Goal: Use online tool/utility: Use online tool/utility

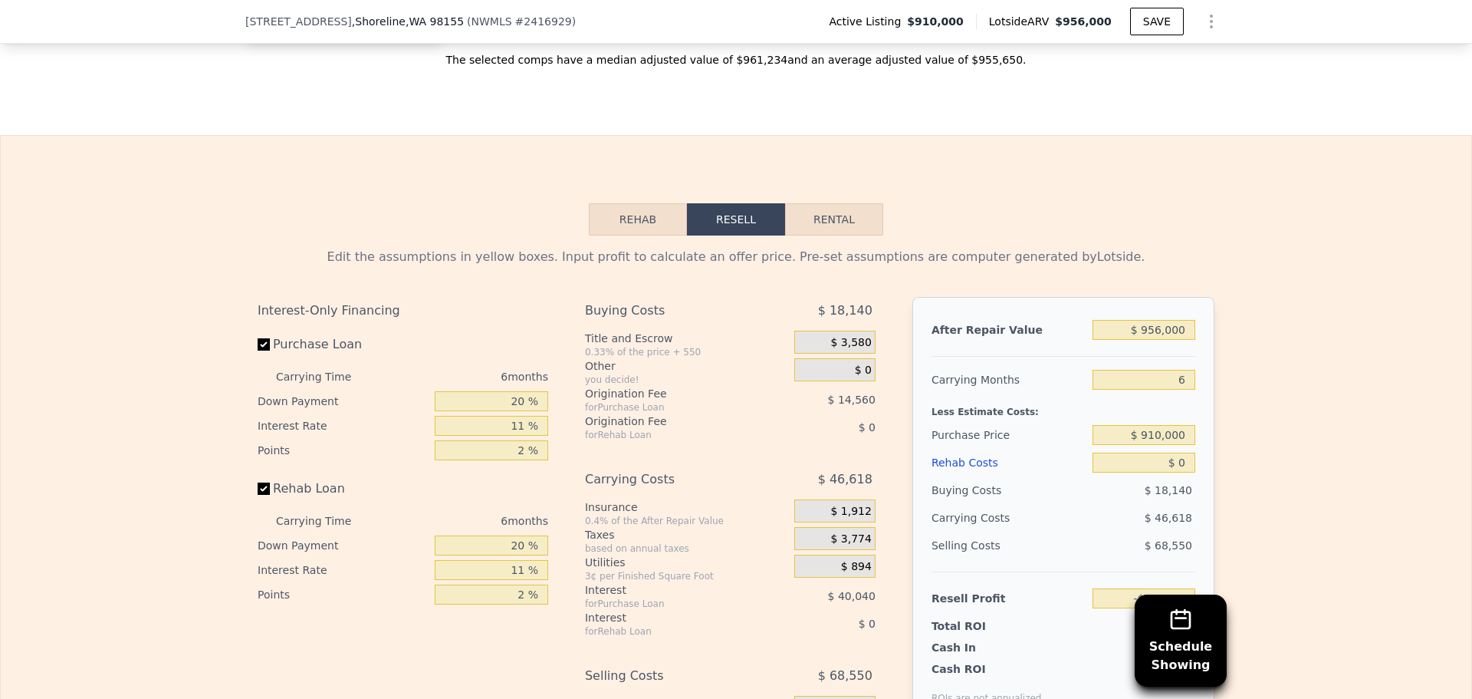
scroll to position [2040, 0]
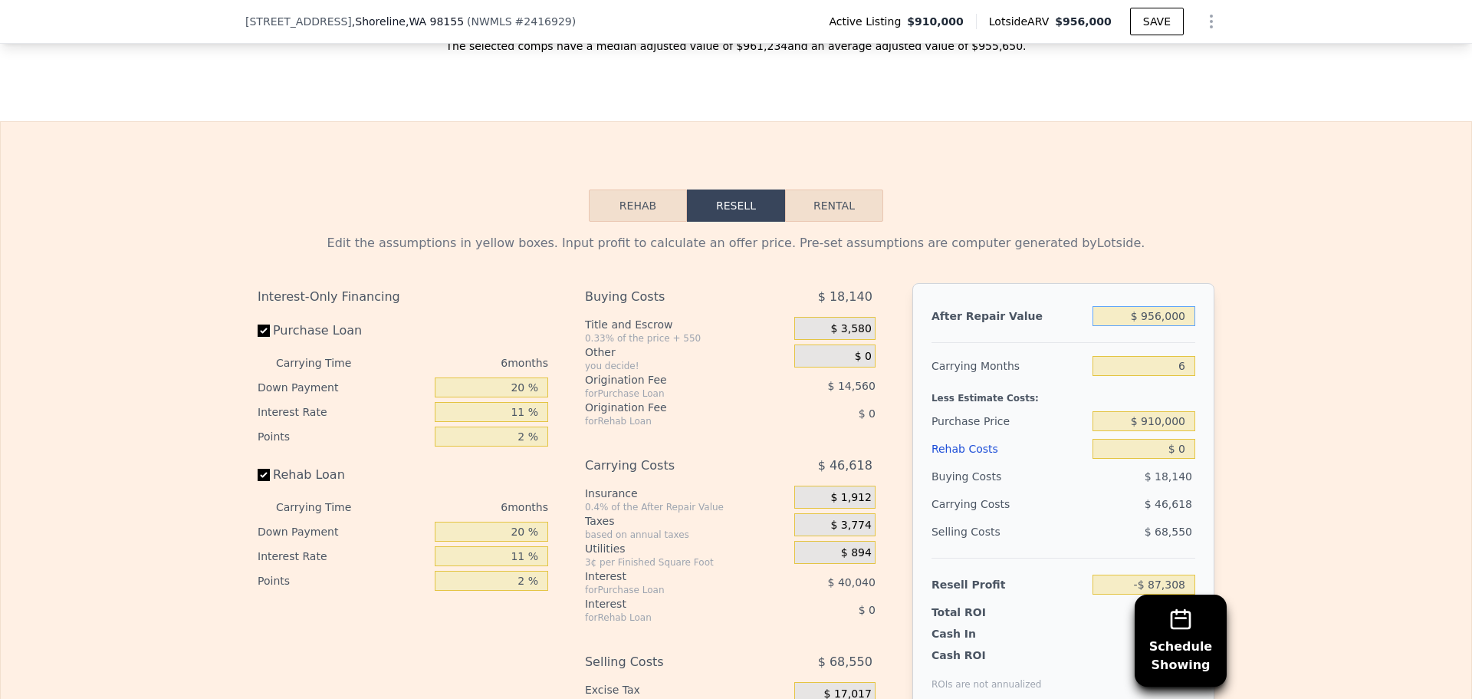
click at [1164, 326] on input "$ 956,000" at bounding box center [1144, 316] width 103 height 20
click at [1171, 431] on input "$ 910,000" at bounding box center [1144, 421] width 103 height 20
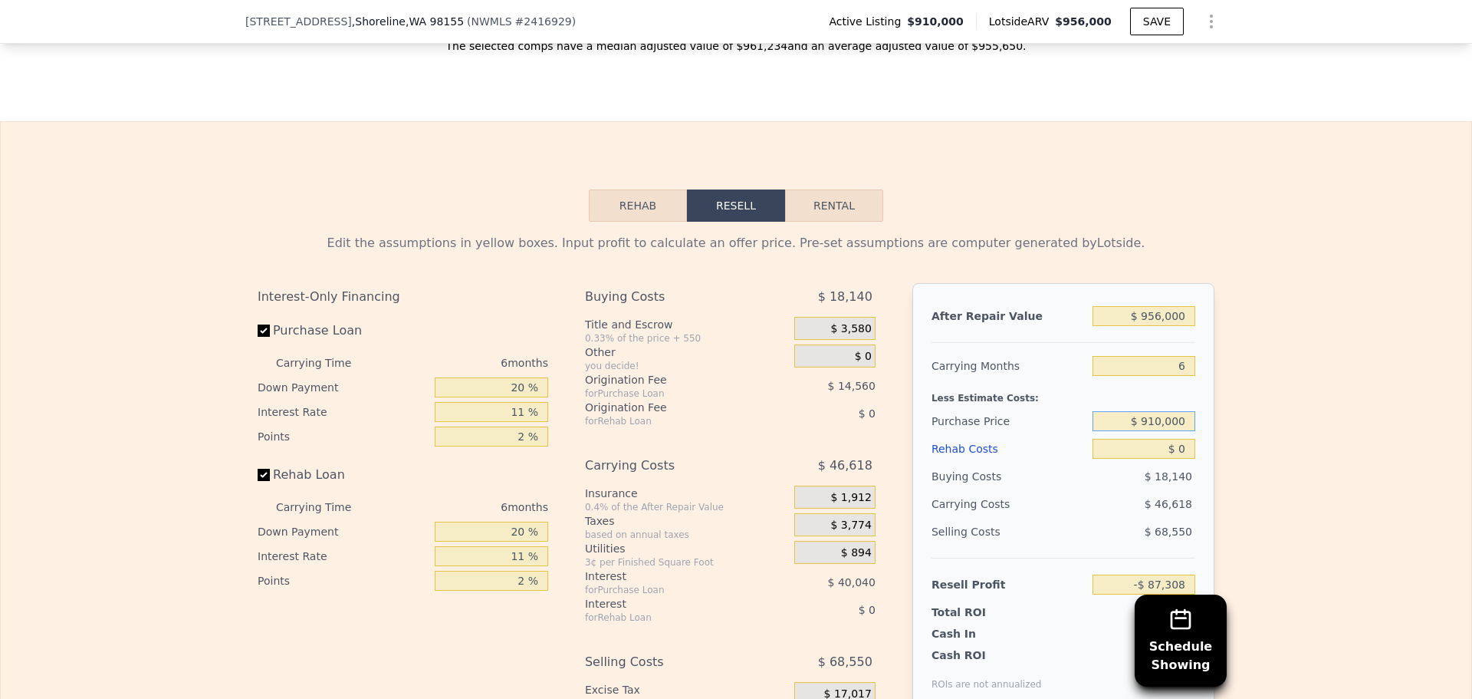
click at [1171, 431] on input "$ 910,000" at bounding box center [1144, 421] width 103 height 20
type input "$ 575,000"
click at [1064, 515] on div "$ 46,618" at bounding box center [1115, 504] width 162 height 28
type input "$ 268,903"
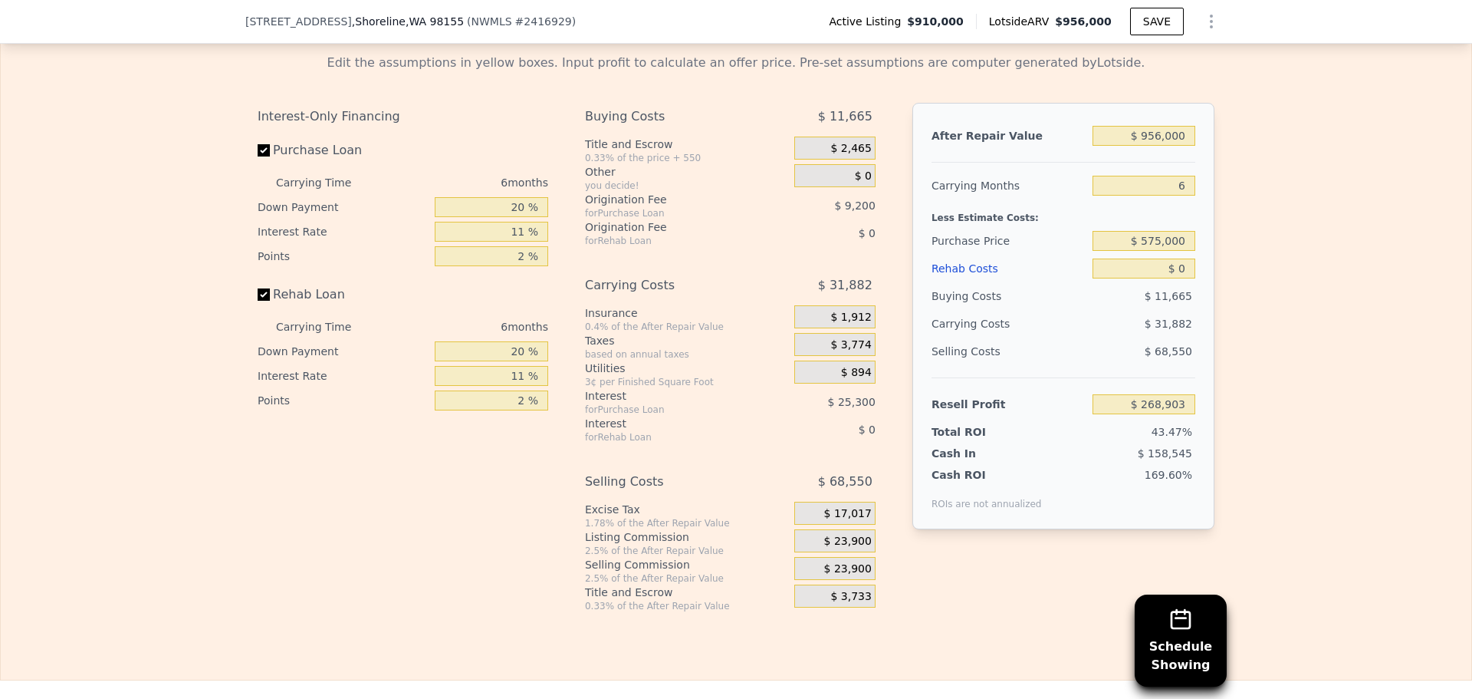
scroll to position [2169, 0]
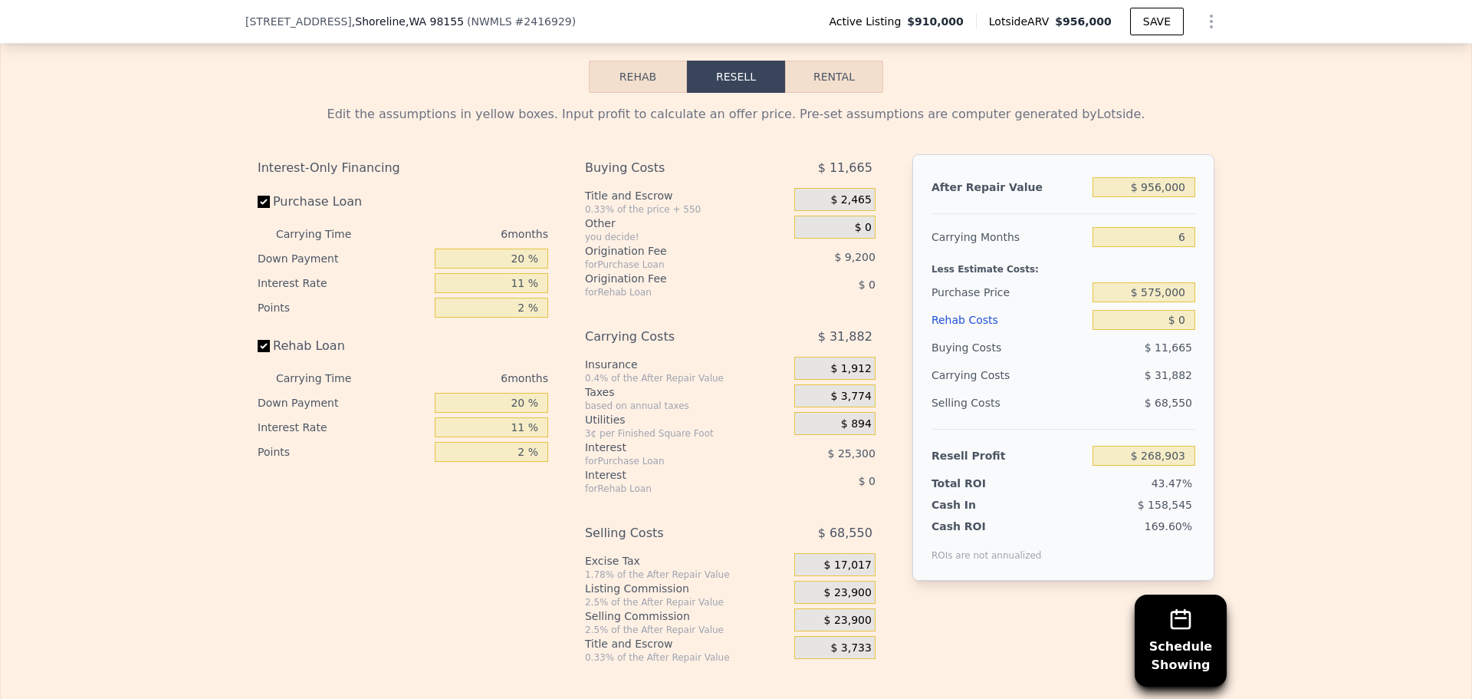
click at [1178, 334] on div "$ 0" at bounding box center [1144, 320] width 103 height 28
click at [1178, 330] on input "$ 0" at bounding box center [1144, 320] width 103 height 20
click at [1166, 197] on input "$ 956,000" at bounding box center [1144, 187] width 103 height 20
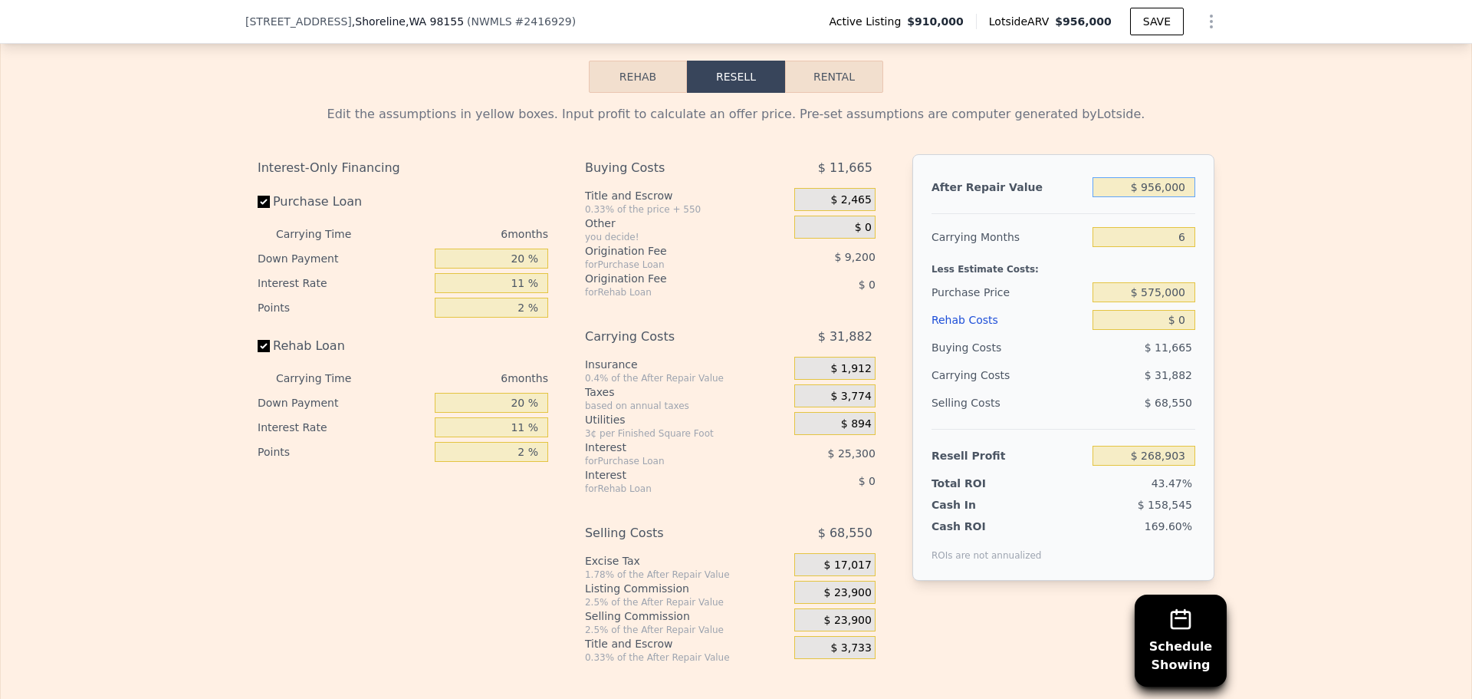
click at [1166, 197] on input "$ 956,000" at bounding box center [1144, 187] width 103 height 20
type input "$ 890"
type input "-$ 616,360"
type input "$ 890,000"
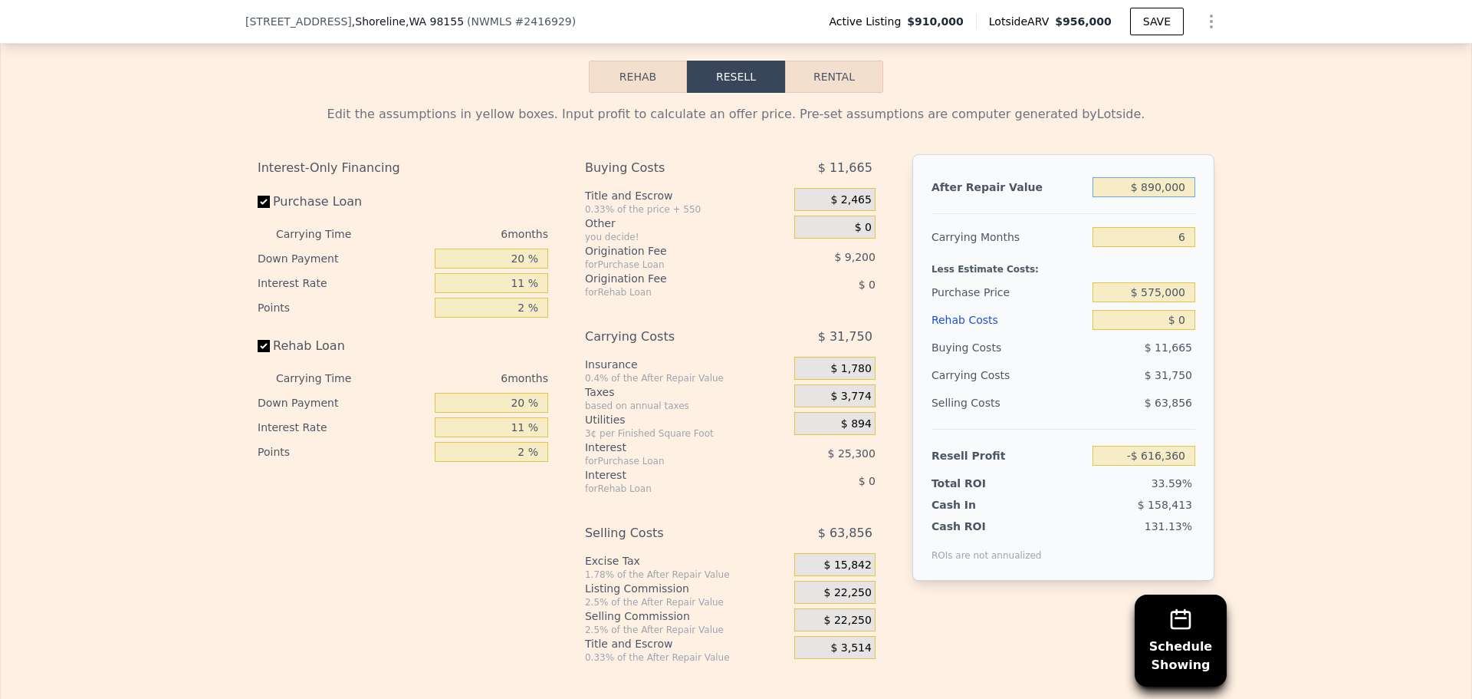
type input "$ 207,729"
type input "$ 890,000"
click at [1163, 330] on input "$ 0" at bounding box center [1144, 320] width 103 height 20
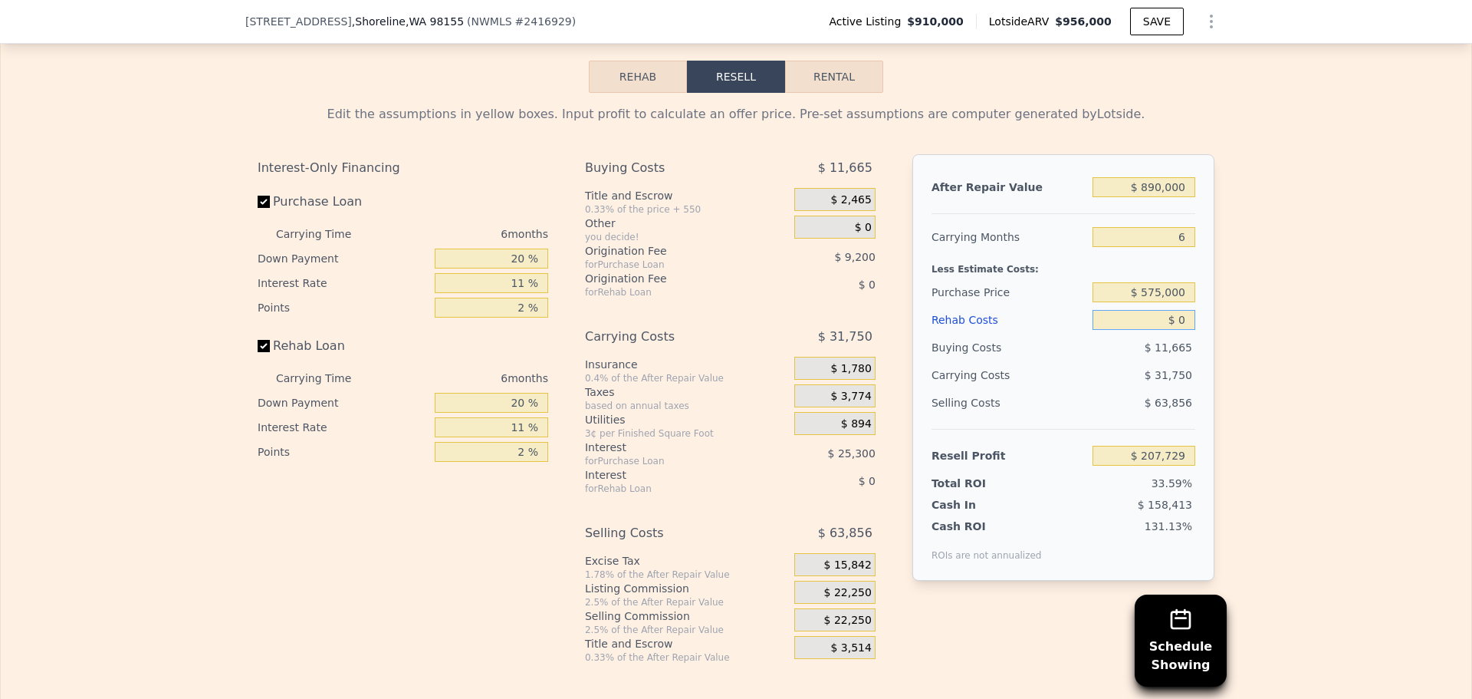
type input "$ 1"
type input "$ 207,728"
type input "$ 15"
type input "$ 207,714"
type input "$ 150"
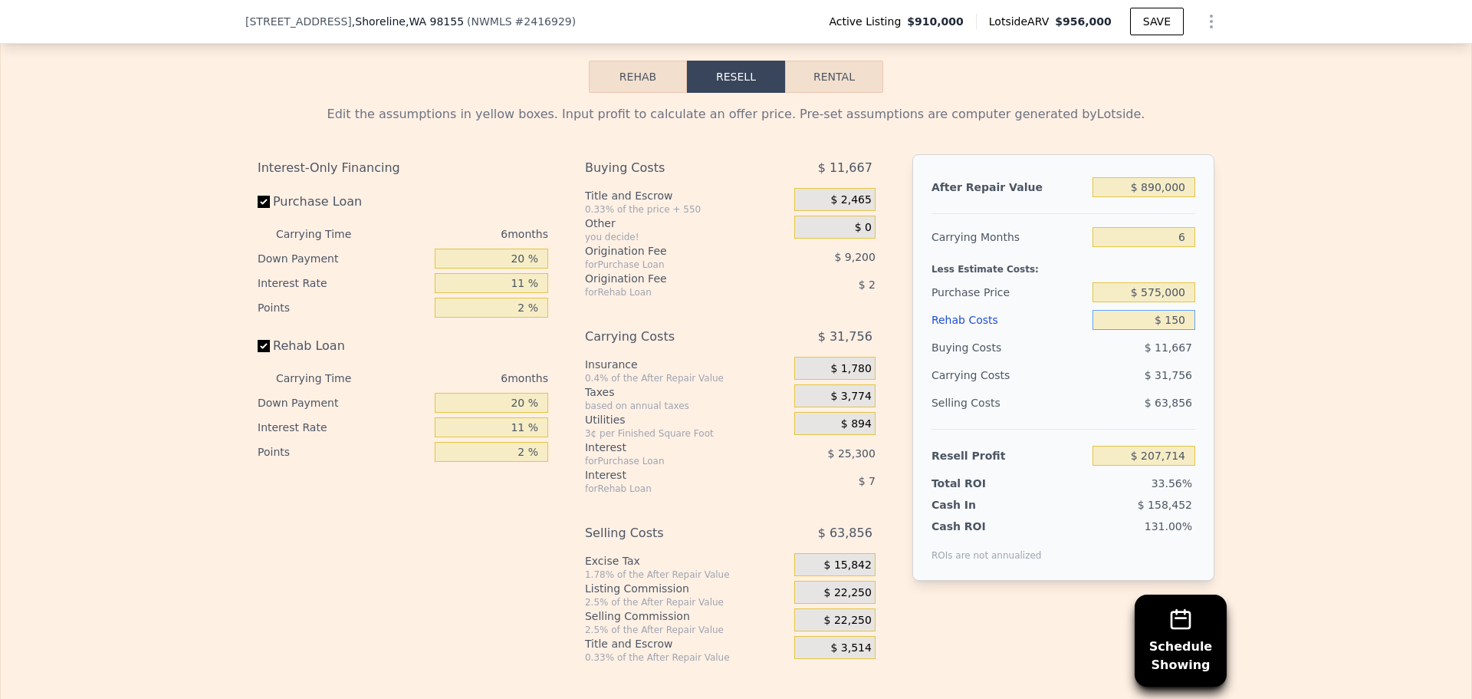
type input "$ 207,571"
type input "$ 1,500"
type input "$ 206,139"
type input "$ 150,000"
type input "$ 48,729"
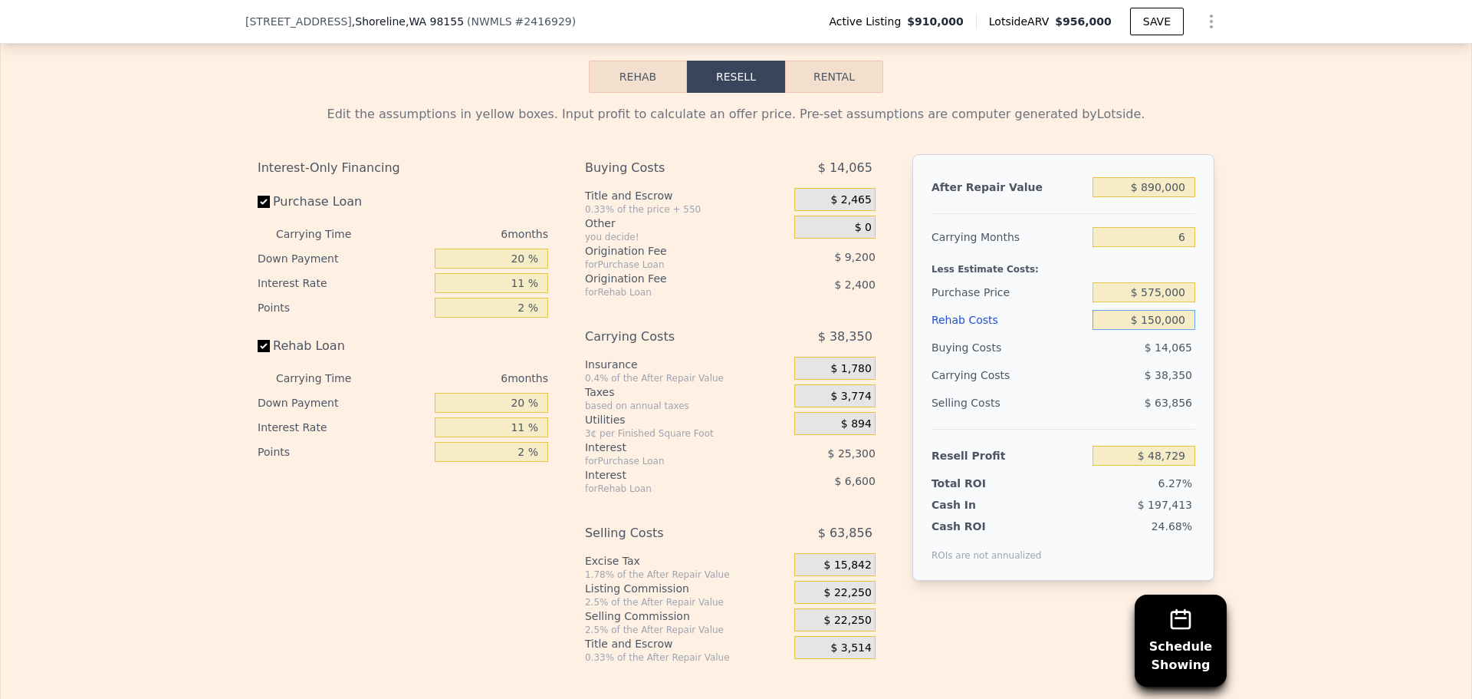
type input "$ 150,000"
click at [837, 600] on span "$ 22,250" at bounding box center [848, 593] width 48 height 14
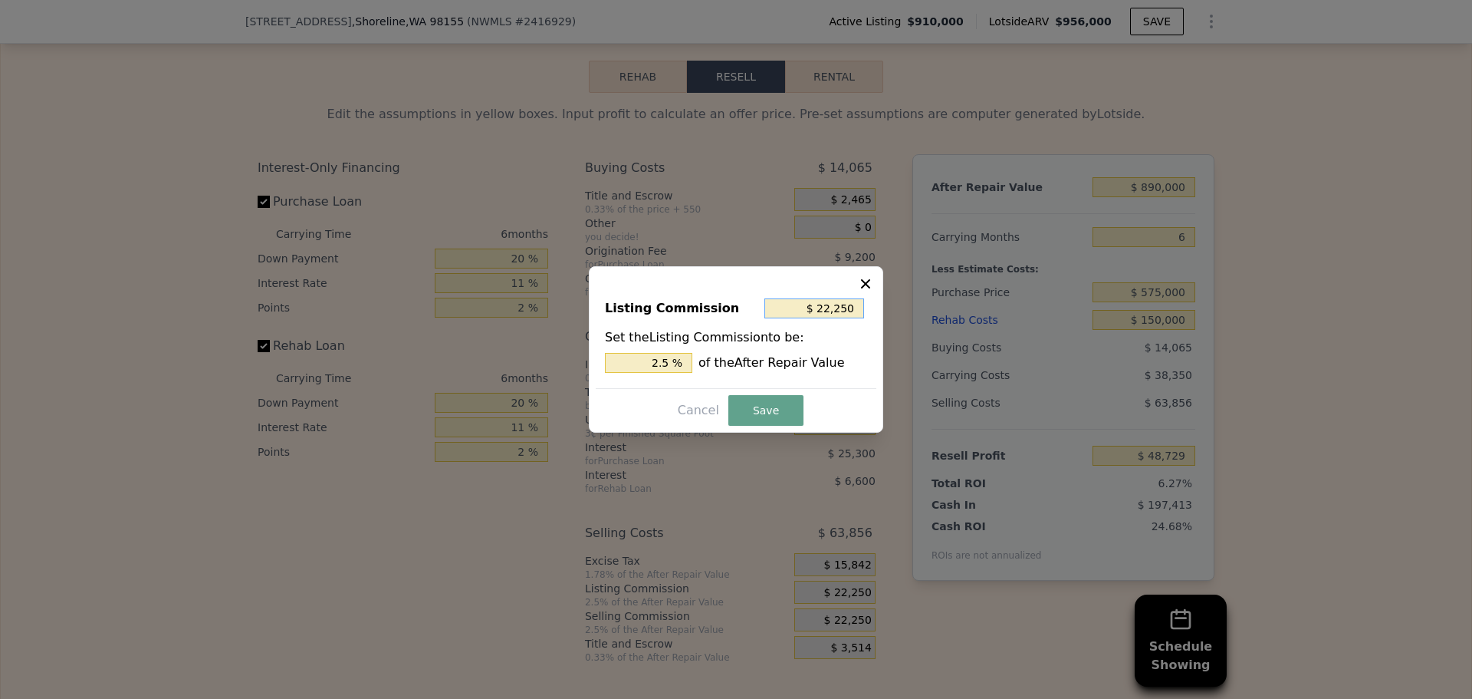
click at [823, 301] on input "$ 22,250" at bounding box center [815, 308] width 100 height 20
type input "$ 1"
type input "0.000 %"
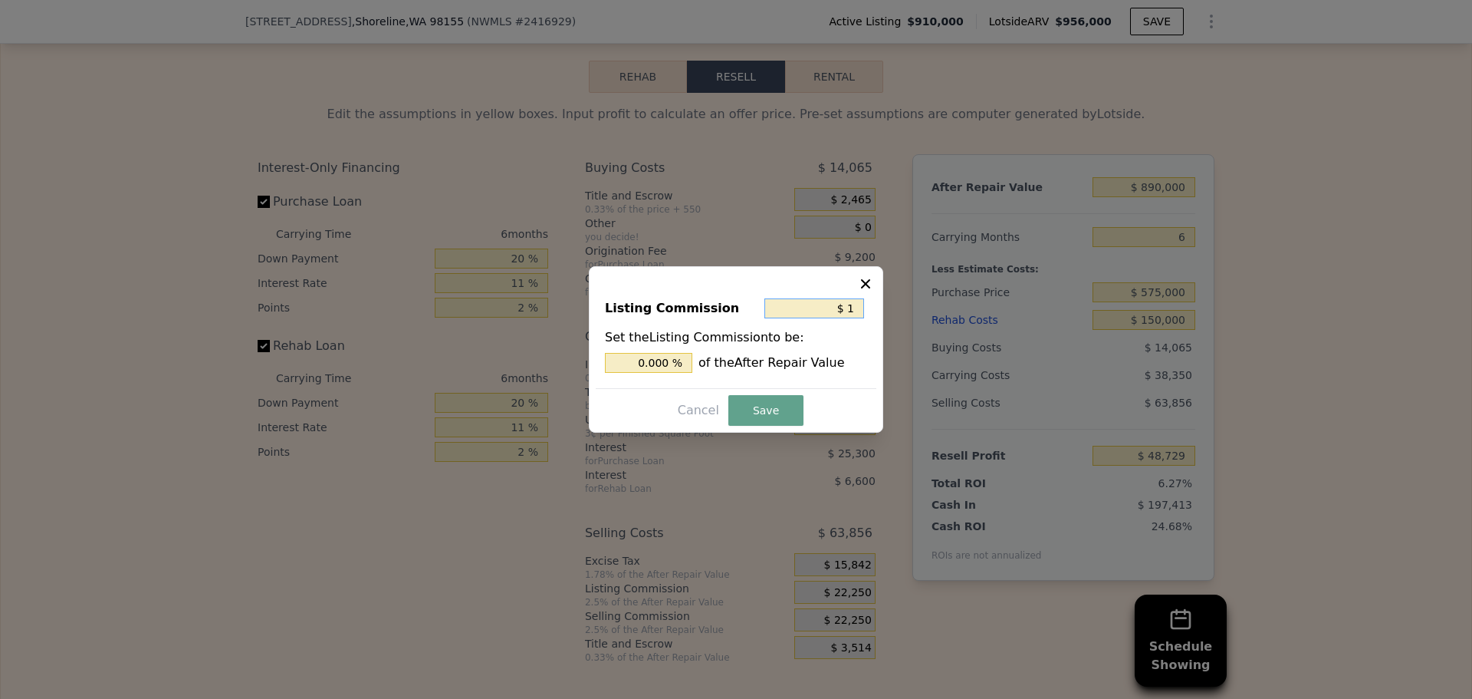
type input "$ 10"
type input "0.001 %"
type input "$ 100"
type input "0.011 %"
type input "$ 1,000"
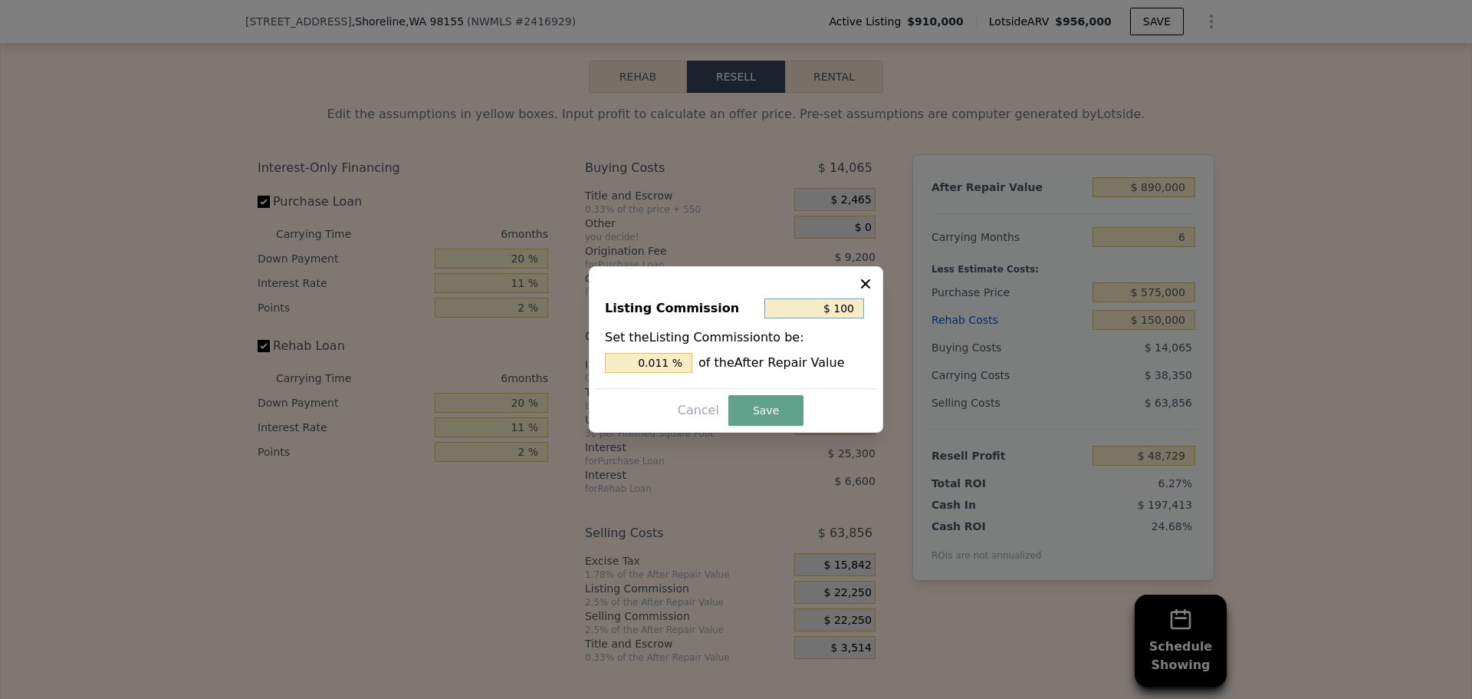
type input "0.112 %"
type input "$ 1,000"
click at [775, 409] on button "Save" at bounding box center [766, 410] width 75 height 31
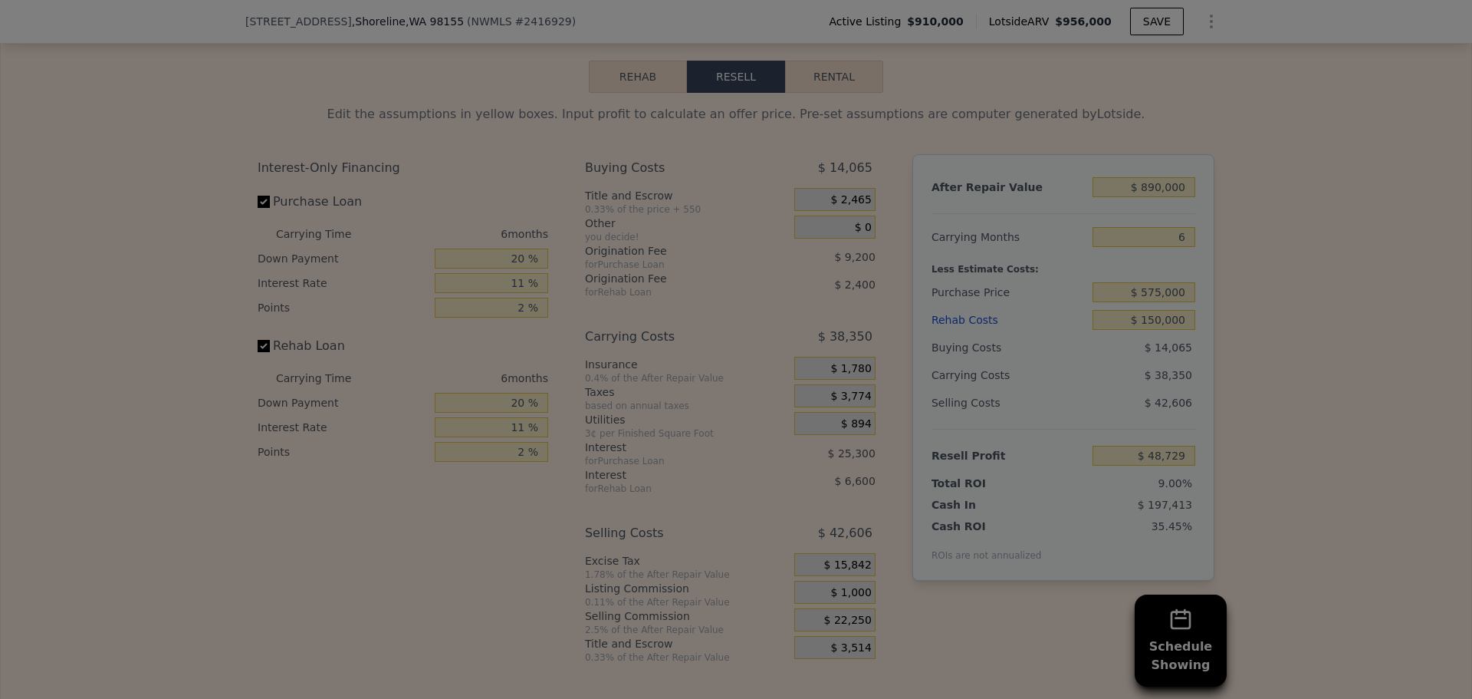
type input "$ 69,979"
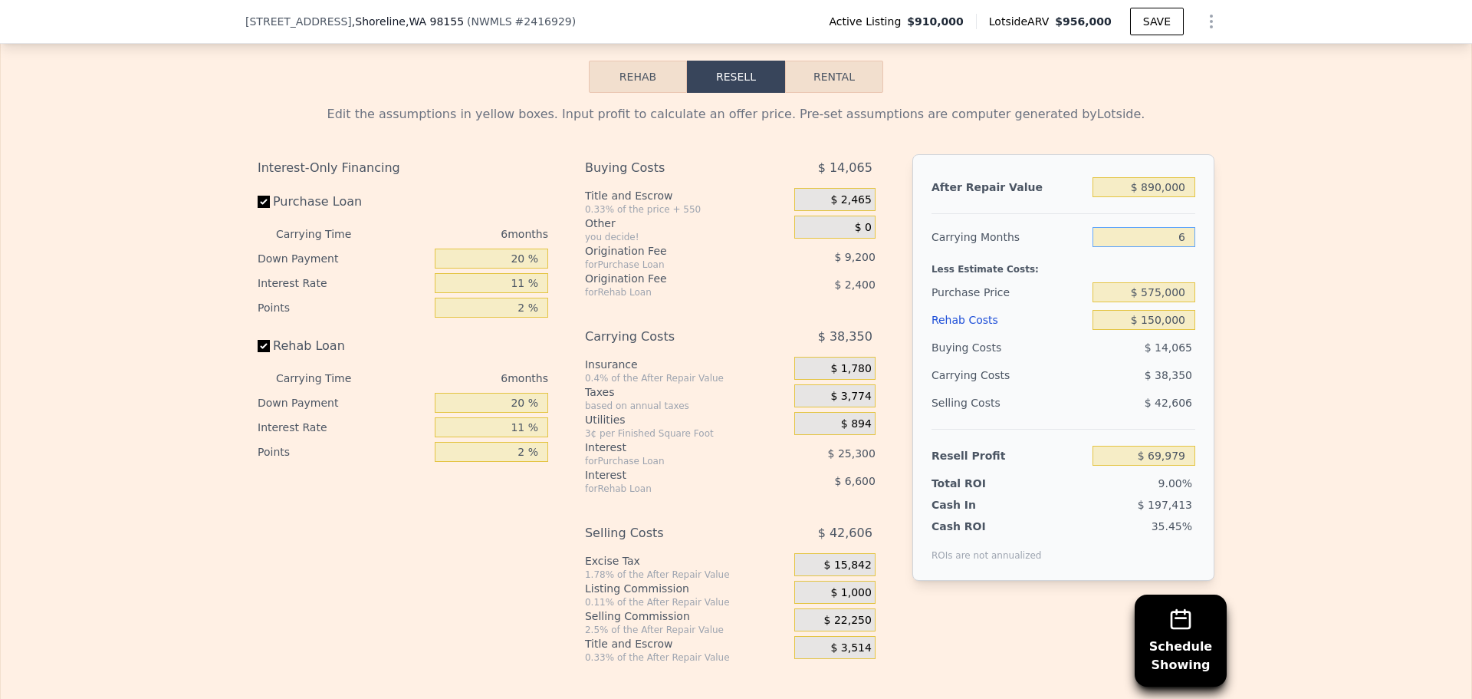
click at [1173, 247] on input "6" at bounding box center [1144, 237] width 103 height 20
type input "8"
type input "$ 57,196"
type input "8"
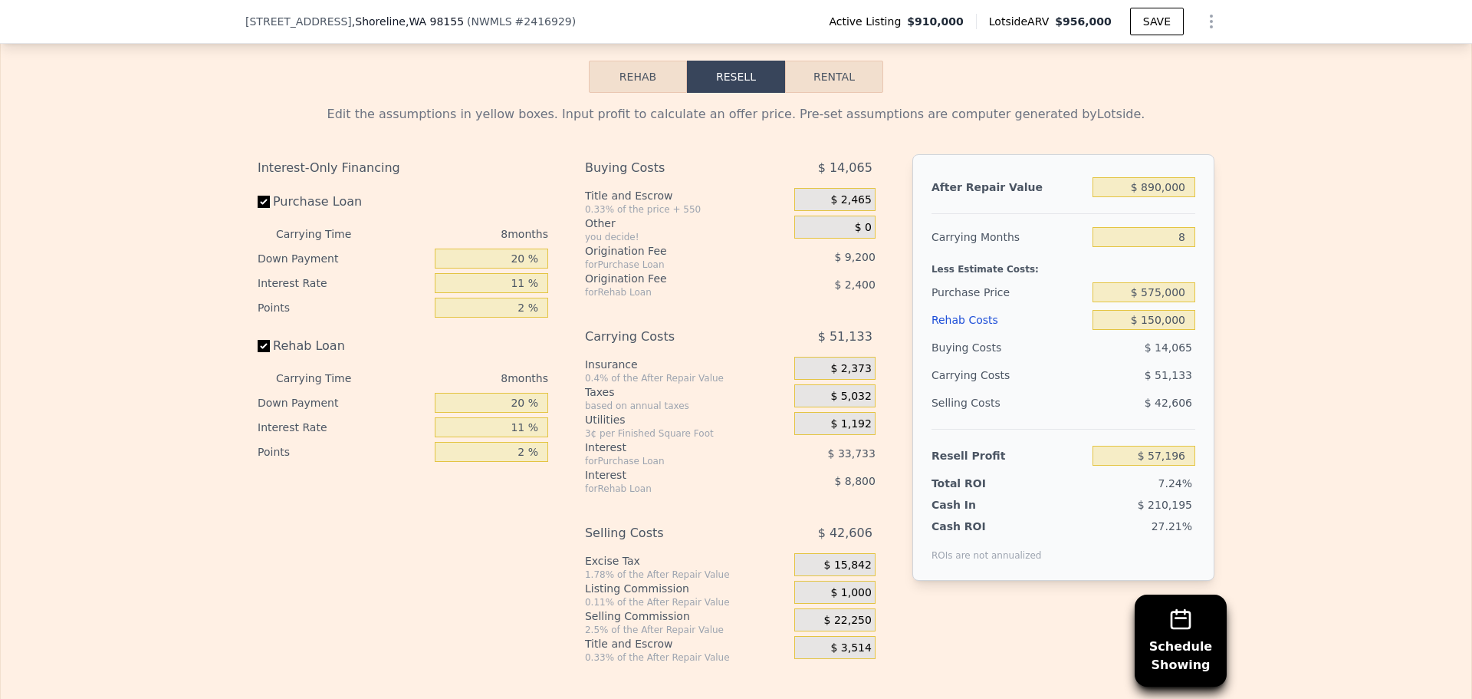
click at [992, 491] on div "Total ROI 7.24%" at bounding box center [1064, 479] width 264 height 21
click at [501, 317] on input "2 %" at bounding box center [491, 308] width 113 height 20
type input "1 %"
type input "$ 61,796"
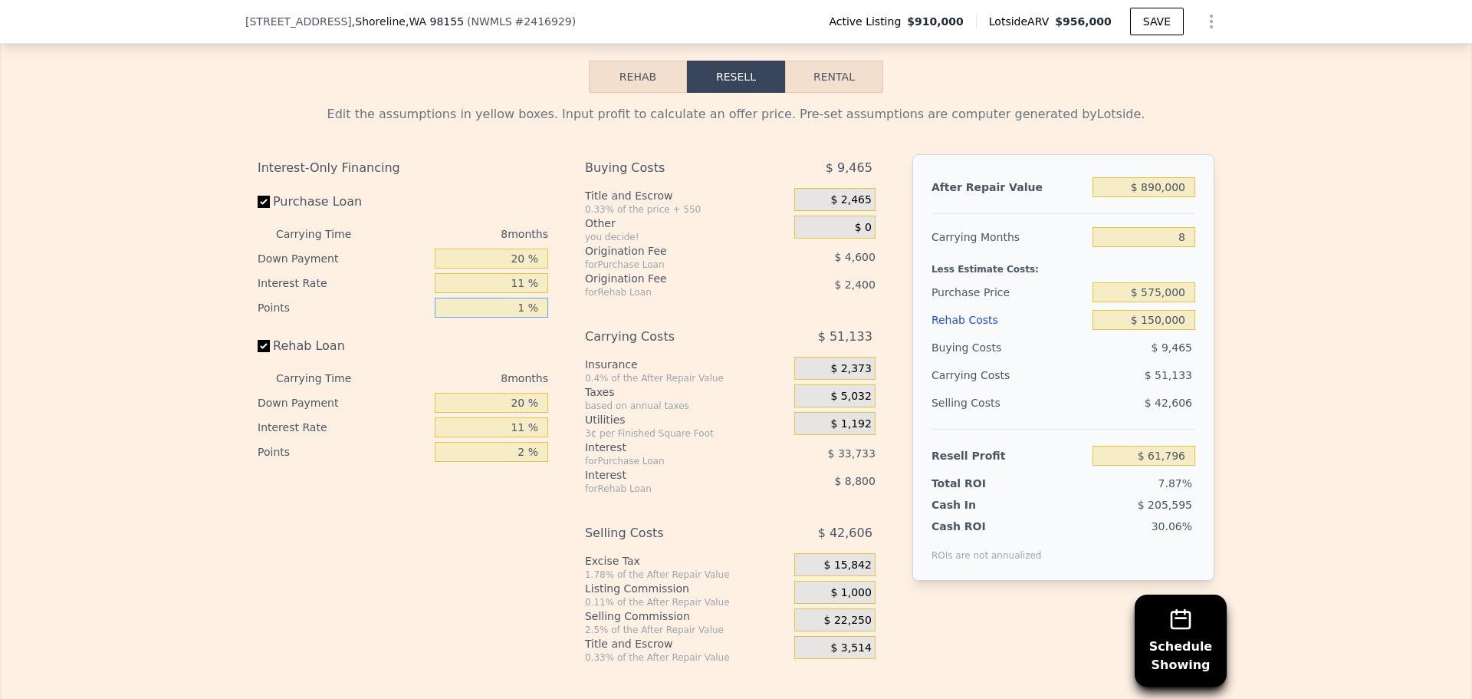
type input "1 %"
click at [497, 293] on input "11 %" at bounding box center [491, 283] width 113 height 20
type input "10 %"
type input "$ 64,868"
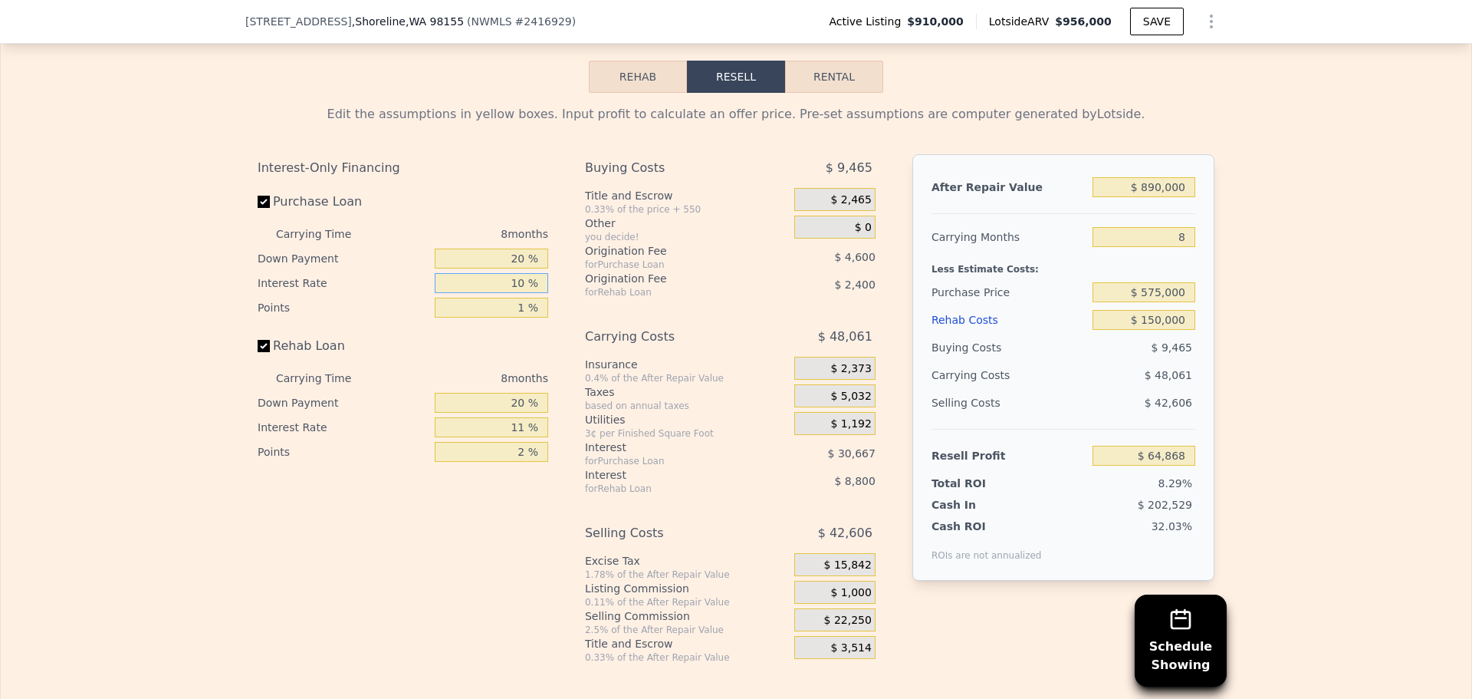
type input "10 %"
click at [496, 463] on div "2 %" at bounding box center [491, 451] width 113 height 25
click at [502, 464] on div "2 %" at bounding box center [491, 451] width 113 height 25
click at [502, 462] on input "2 %" at bounding box center [491, 452] width 113 height 20
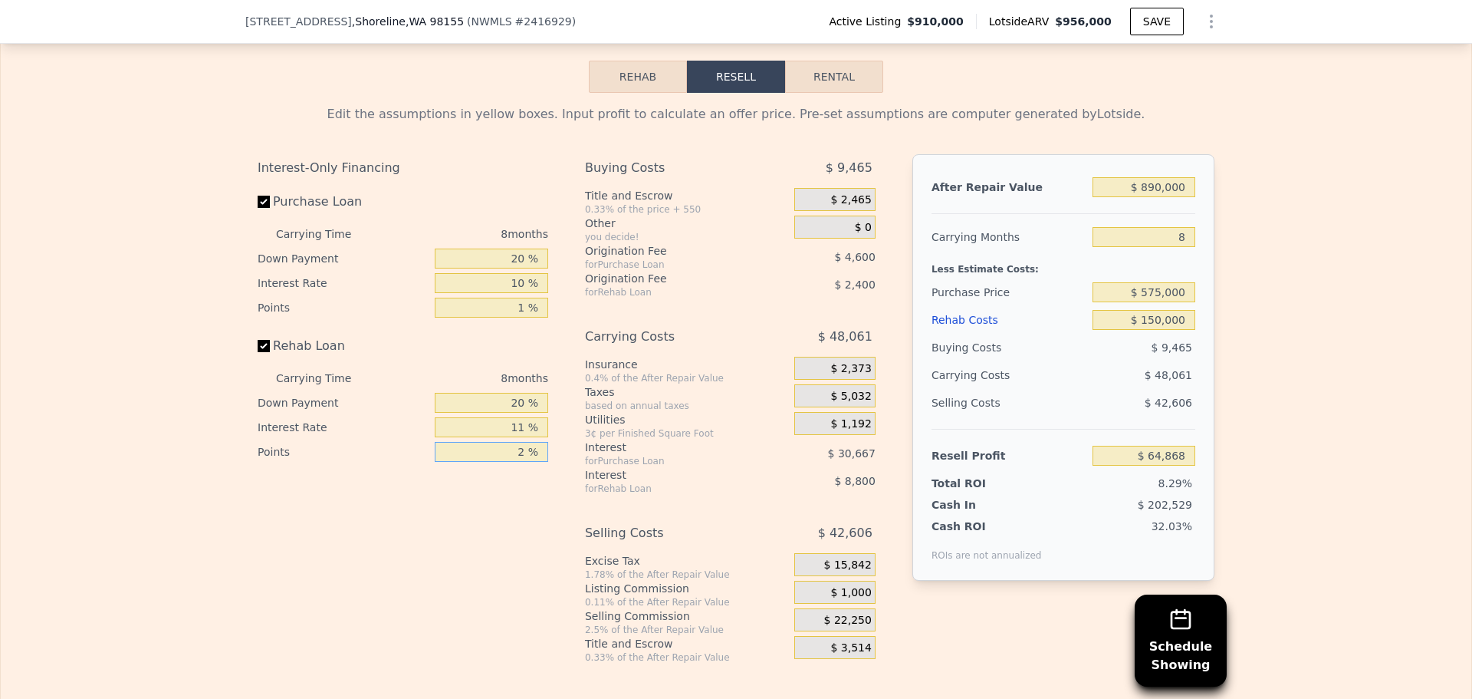
click at [502, 462] on input "2 %" at bounding box center [491, 452] width 113 height 20
type input "1 %"
type input "$ 66,068"
type input "1 %"
click at [507, 415] on div "20 %" at bounding box center [491, 402] width 113 height 25
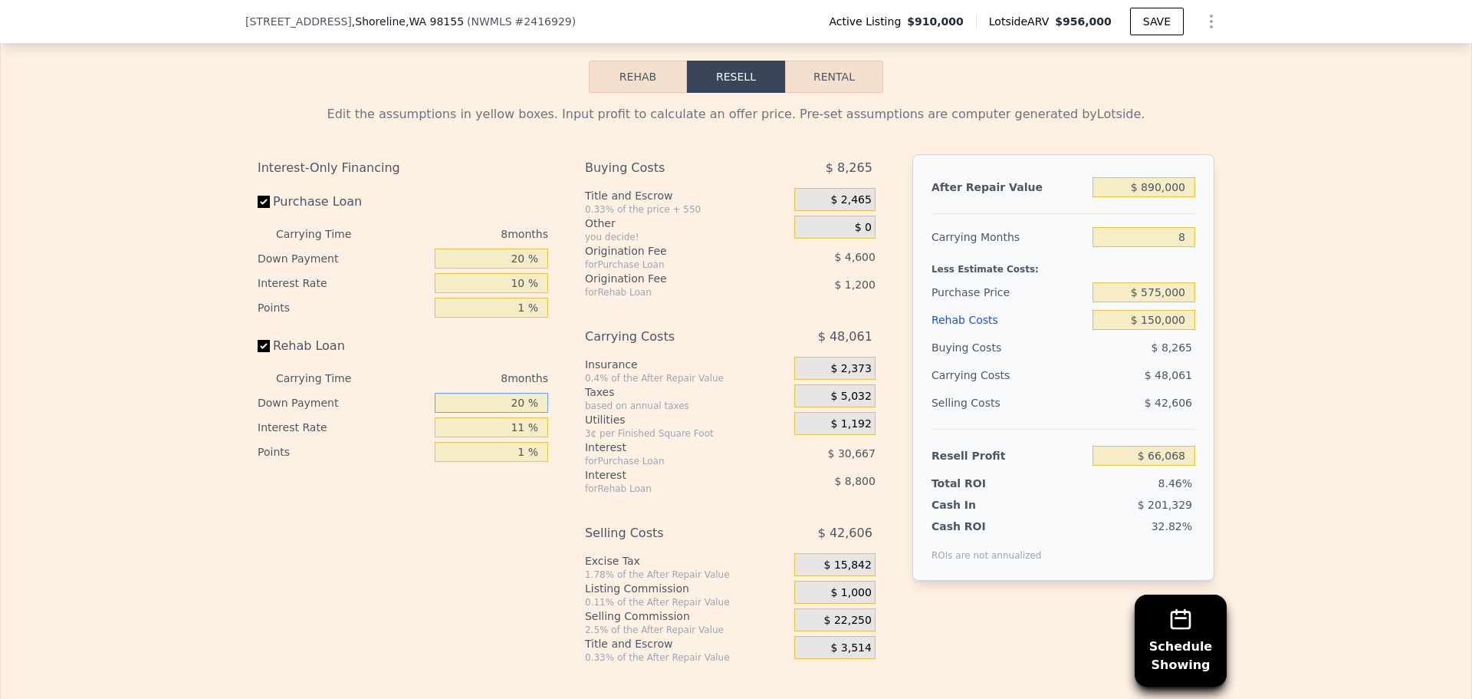
click at [507, 413] on input "20 %" at bounding box center [491, 403] width 113 height 20
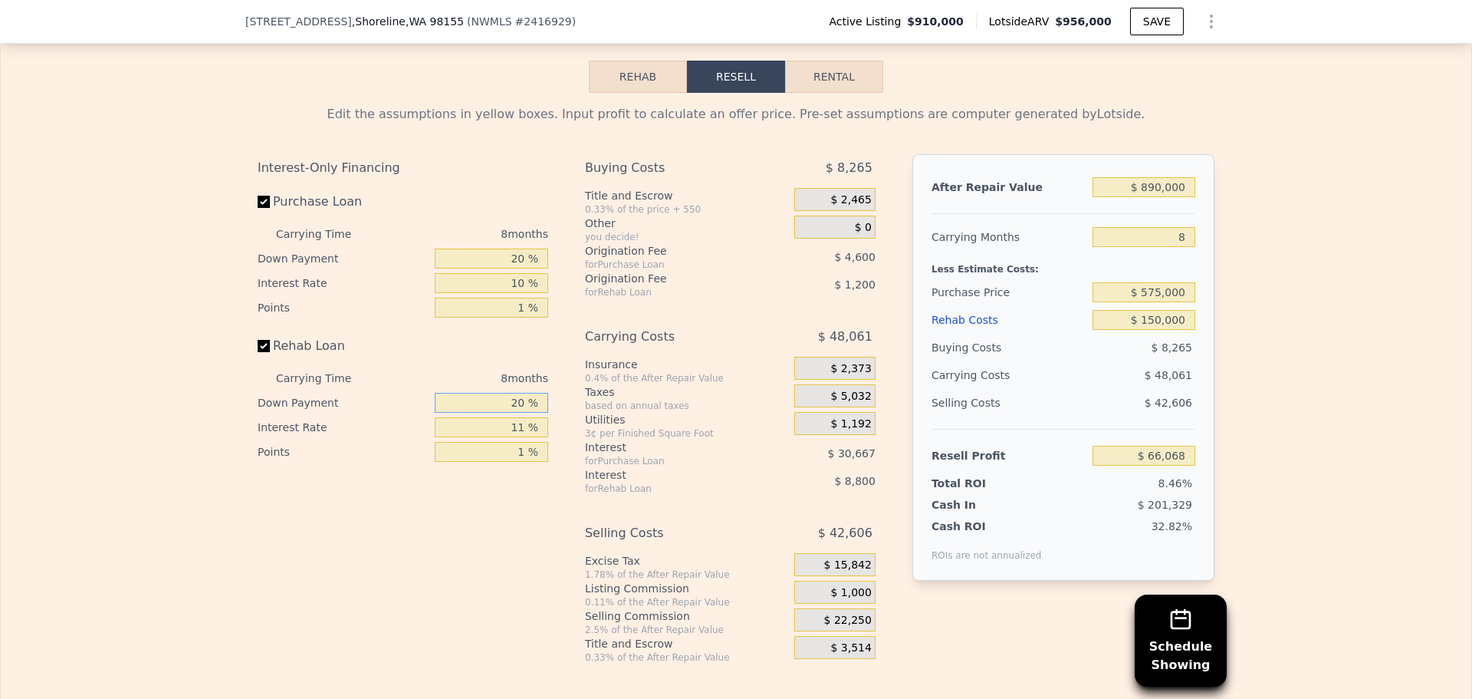
click at [507, 413] on input "20 %" at bounding box center [491, 403] width 113 height 20
type input "10 %"
type input "$ 64,814"
type input "10 %"
click at [498, 268] on input "20 %" at bounding box center [491, 258] width 113 height 20
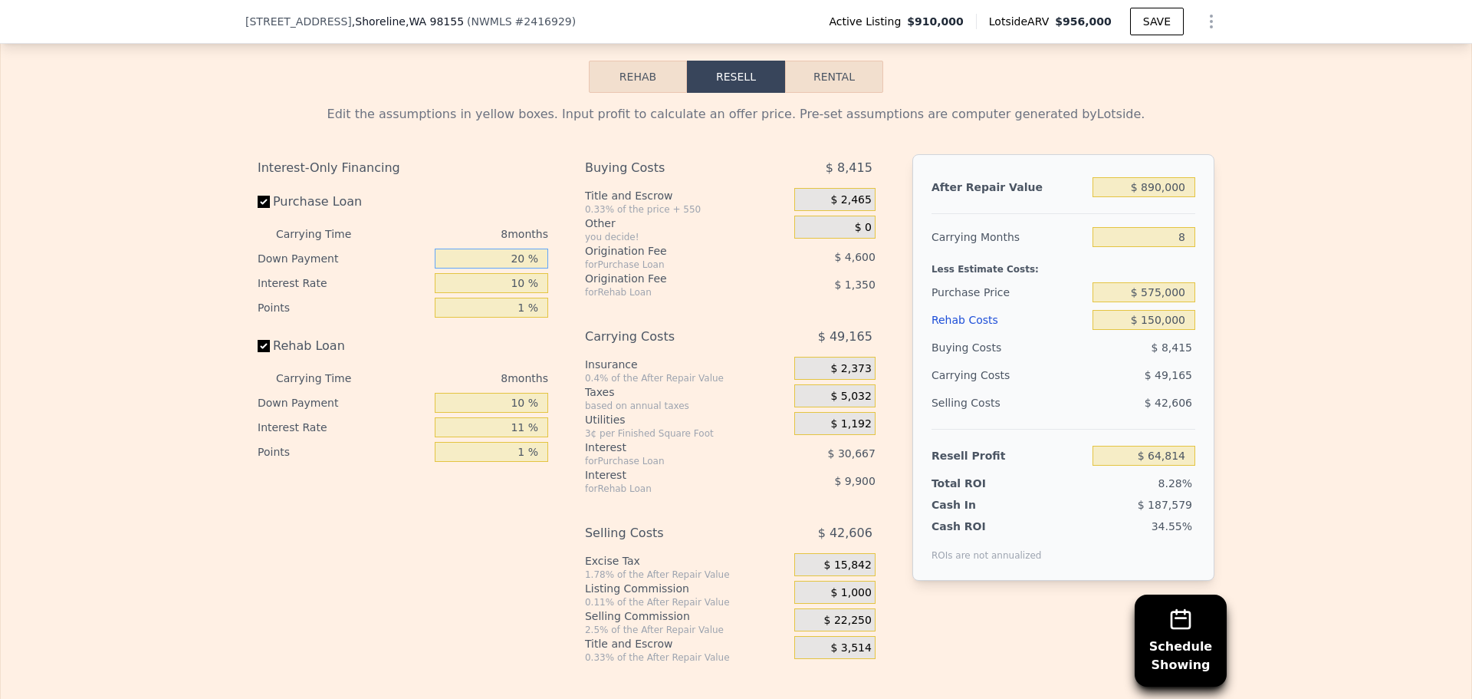
click at [498, 268] on input "20 %" at bounding box center [491, 258] width 113 height 20
type input "10 %"
type input "$ 60,399"
type input "10 %"
click at [511, 437] on input "11 %" at bounding box center [491, 427] width 113 height 20
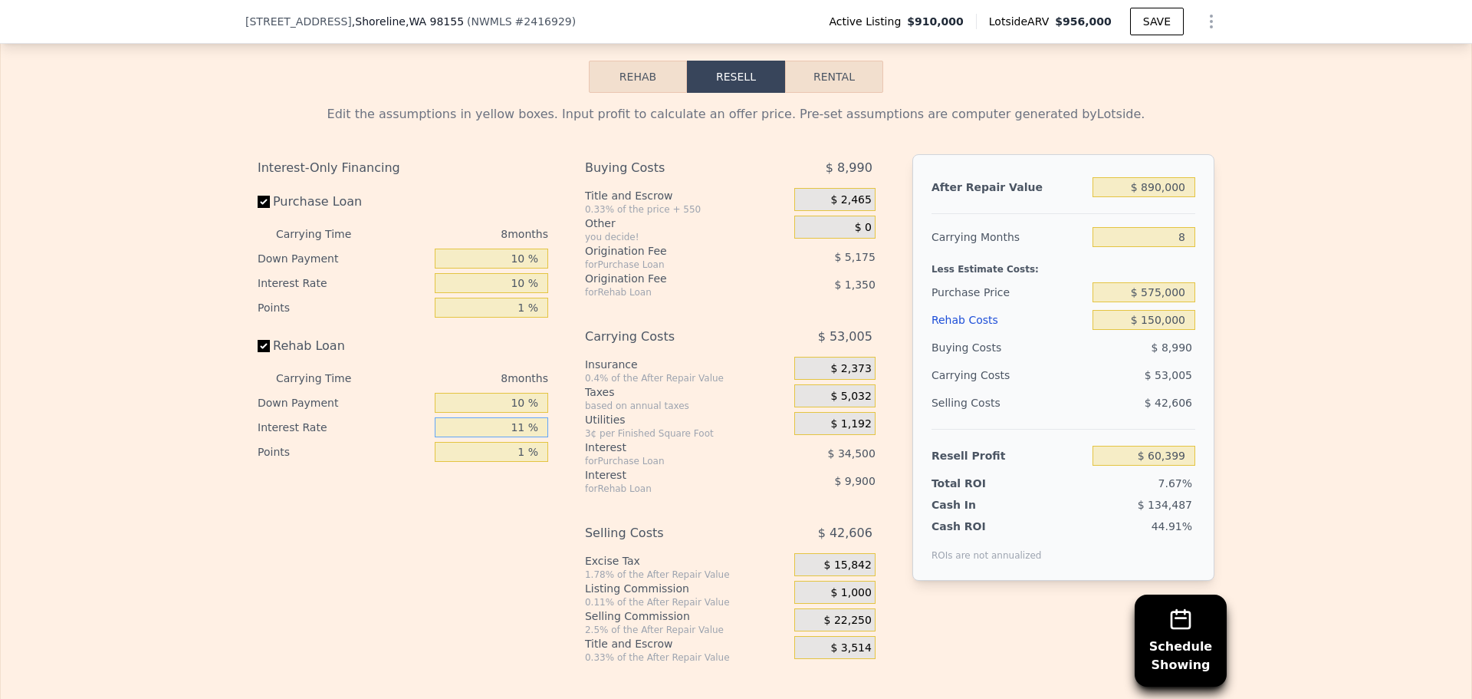
click at [511, 437] on input "11 %" at bounding box center [491, 427] width 113 height 20
type input "10 %"
type input "$ 61,303"
type input "10 %"
click at [998, 630] on div "After Repair Value $ 890,000 Carrying Months 8 Less Estimate Costs: Purchase Pr…" at bounding box center [1064, 396] width 302 height 485
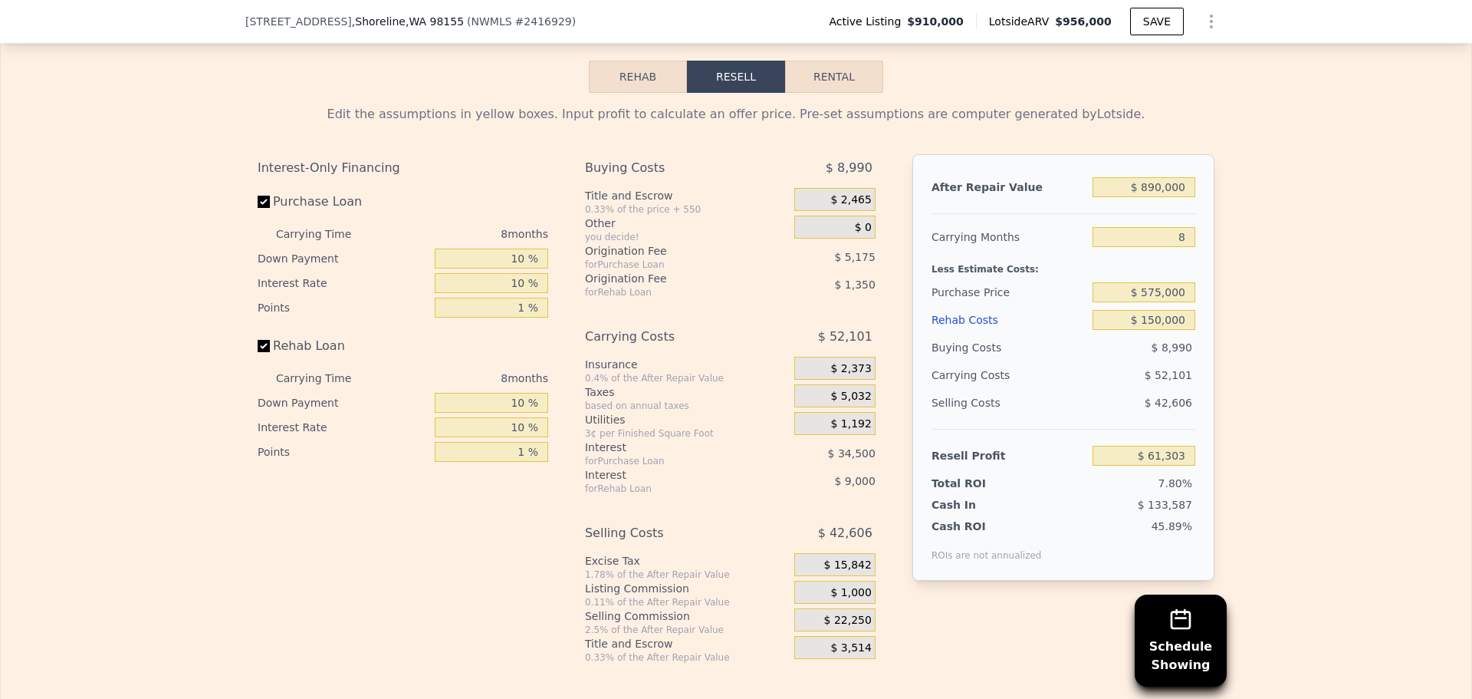
scroll to position [2192, 0]
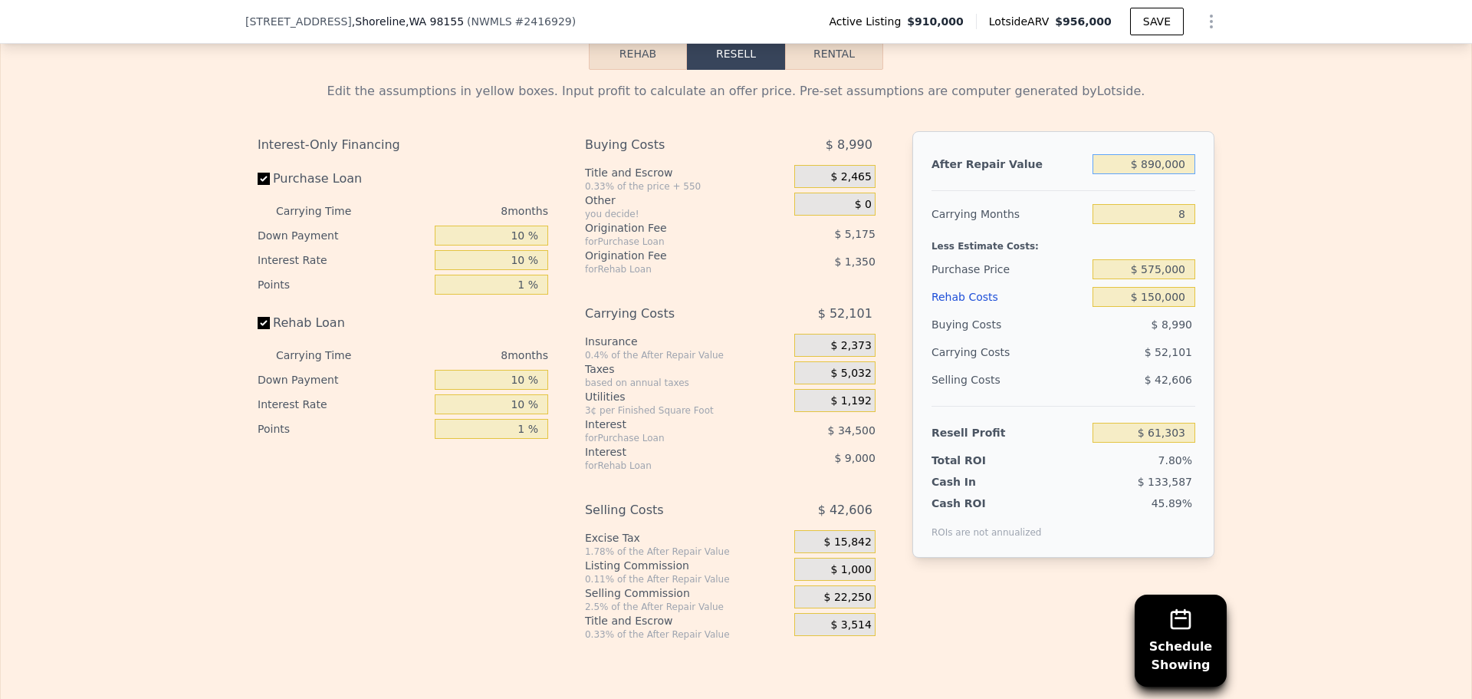
click at [1175, 174] on input "$ 890,000" at bounding box center [1144, 164] width 103 height 20
type input "$ 910"
type input "-$ 783,403"
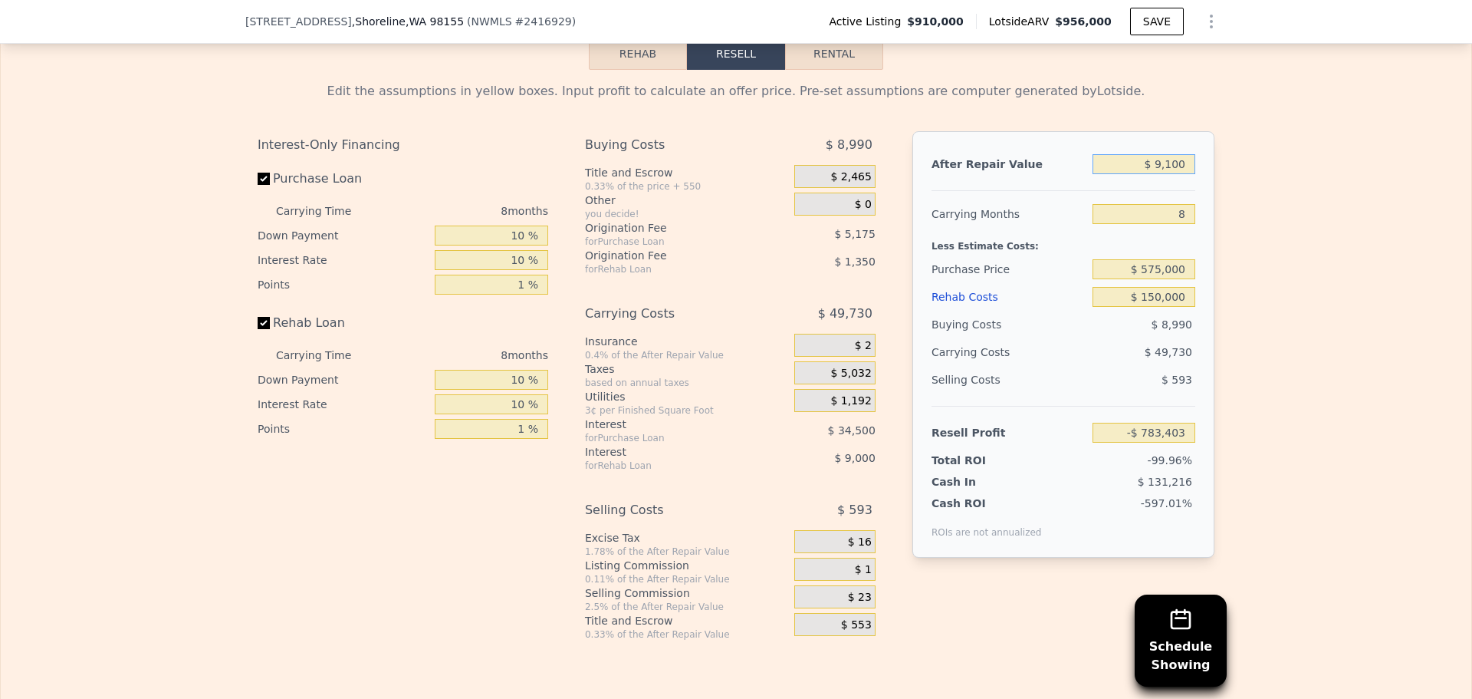
type input "$ 91,000"
type input "-$ 775,622"
type input "$ 910,000"
type input "$ 80,305"
type input "$ 910,000"
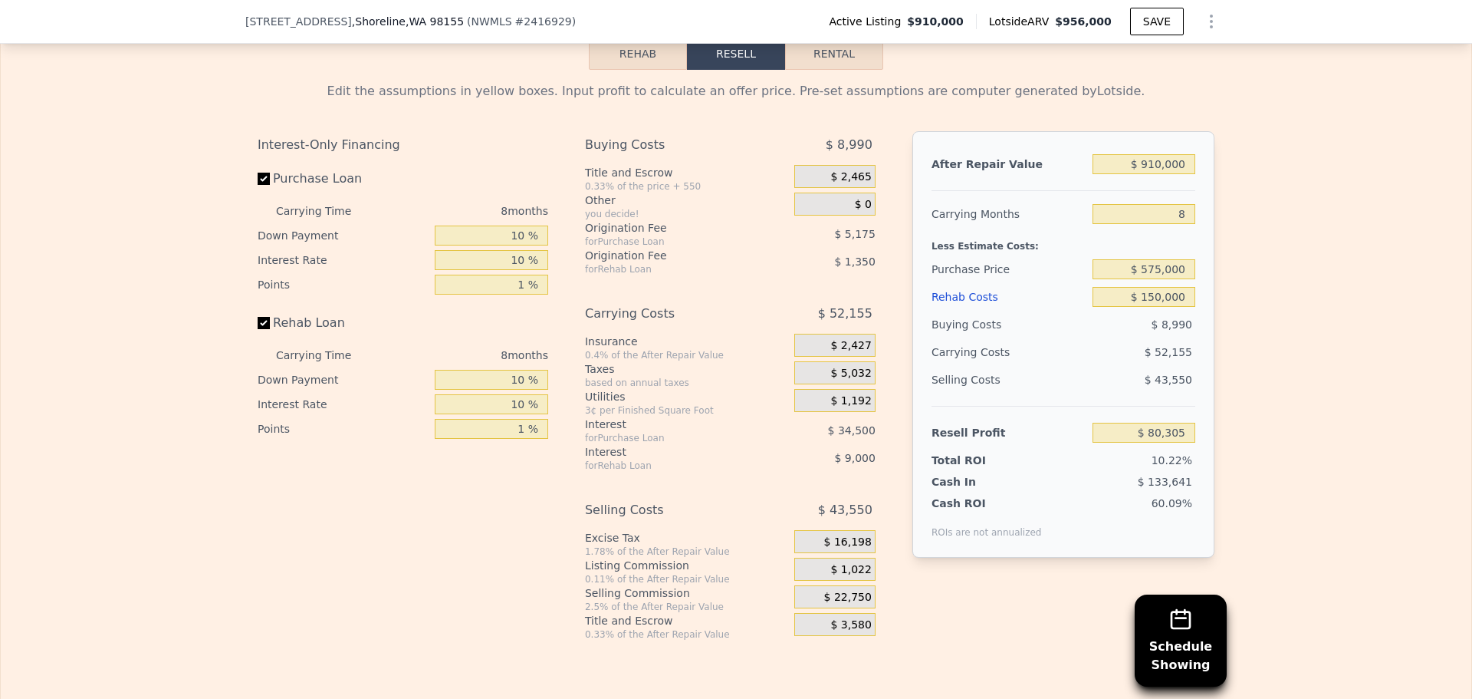
click at [985, 406] on div "Selling Costs $ 43,550" at bounding box center [1064, 386] width 264 height 40
drag, startPoint x: 1008, startPoint y: 378, endPoint x: 964, endPoint y: 369, distance: 45.4
click at [964, 366] on div "Carrying Costs" at bounding box center [980, 352] width 96 height 28
drag, startPoint x: 964, startPoint y: 369, endPoint x: 933, endPoint y: 341, distance: 41.8
click at [933, 338] on div "Buying Costs" at bounding box center [1009, 325] width 155 height 28
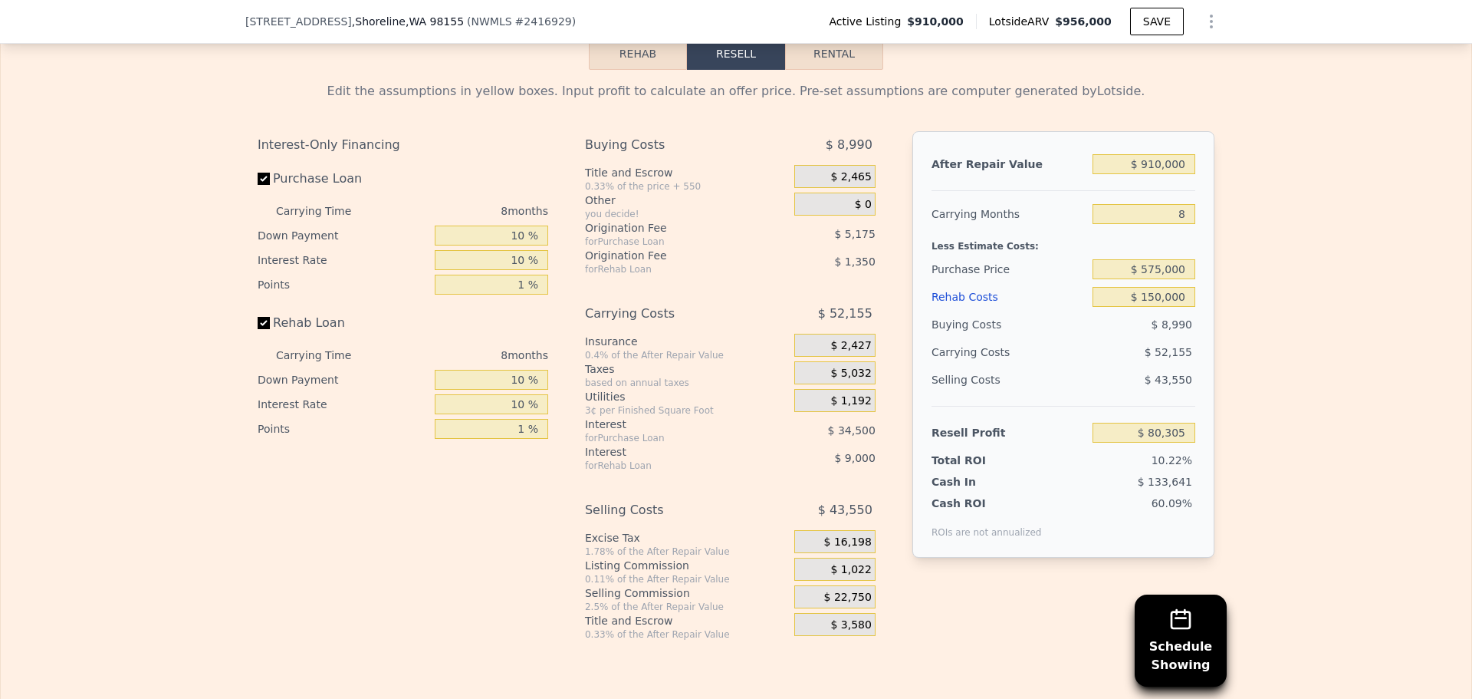
click at [933, 338] on div "Buying Costs" at bounding box center [1009, 325] width 155 height 28
drag, startPoint x: 933, startPoint y: 341, endPoint x: 962, endPoint y: 312, distance: 41.8
click at [962, 311] on div "Rehab Costs" at bounding box center [1009, 297] width 155 height 28
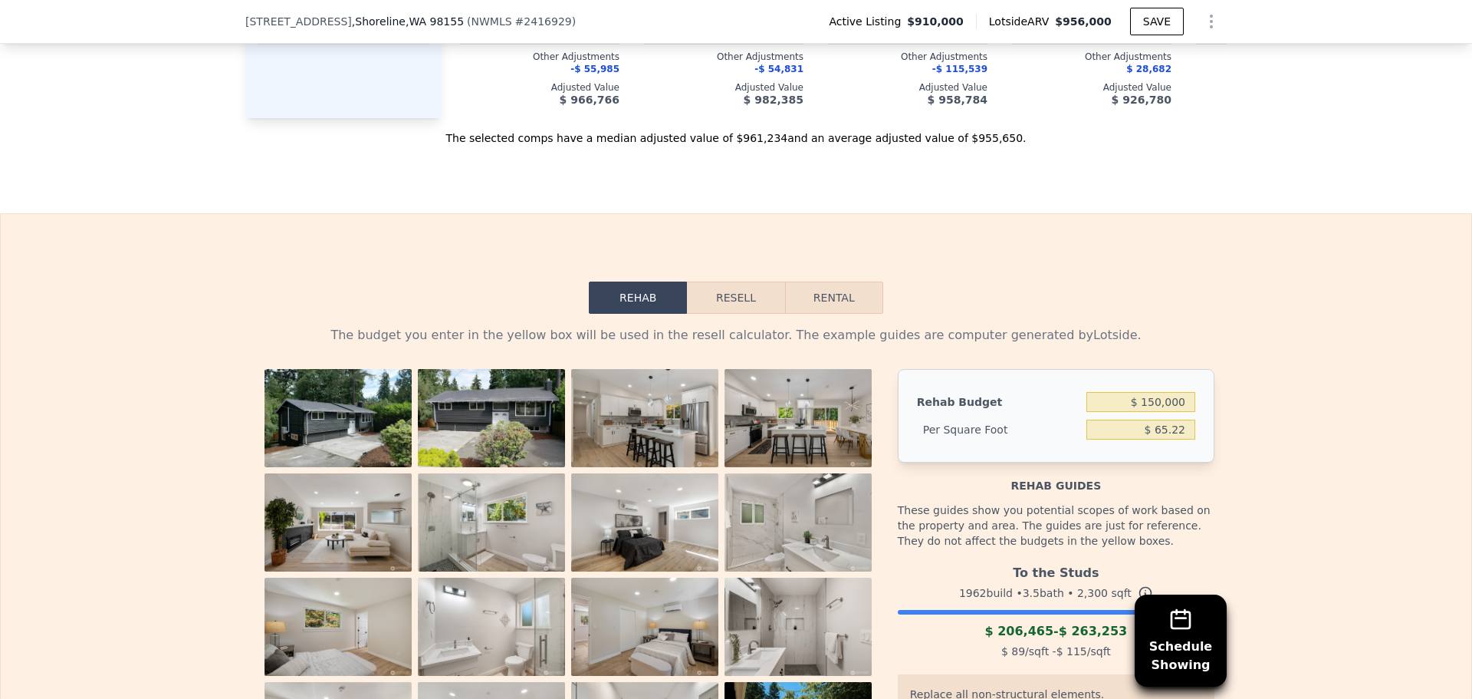
scroll to position [1936, 0]
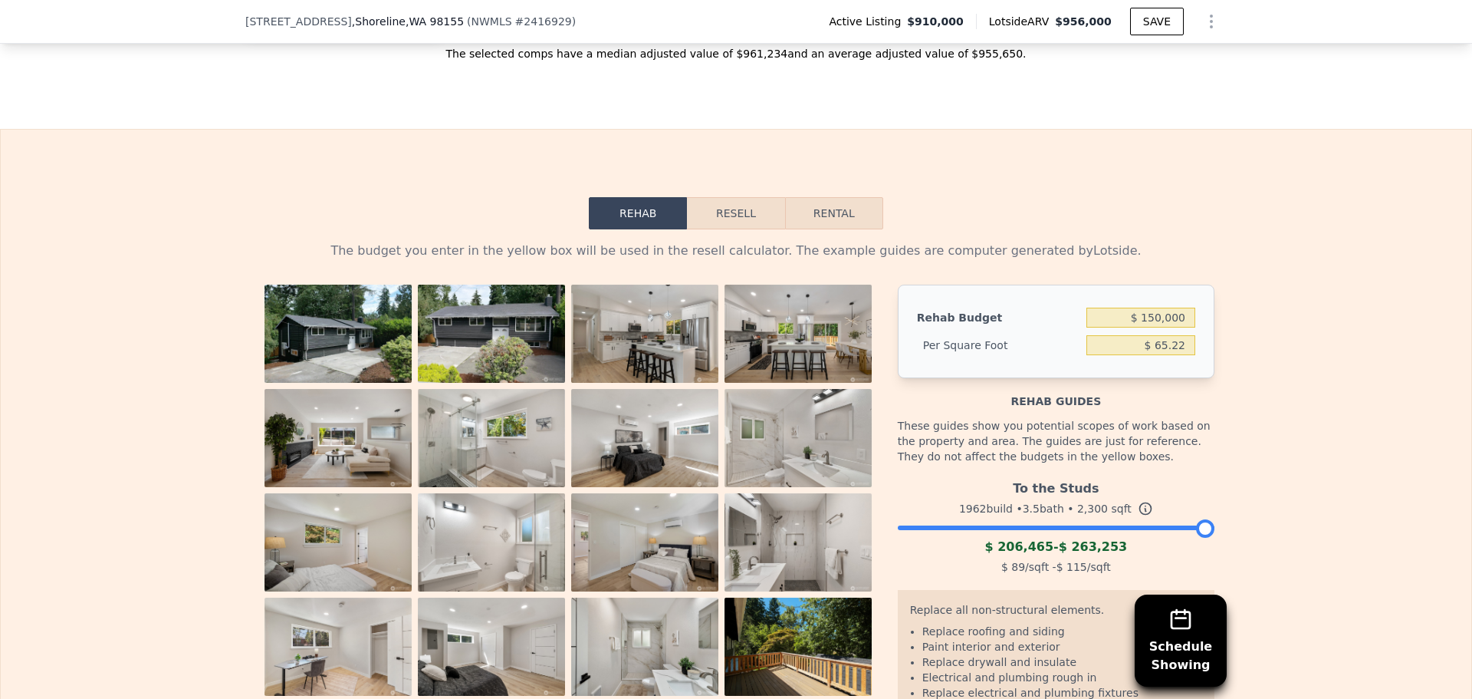
scroll to position [1780, 0]
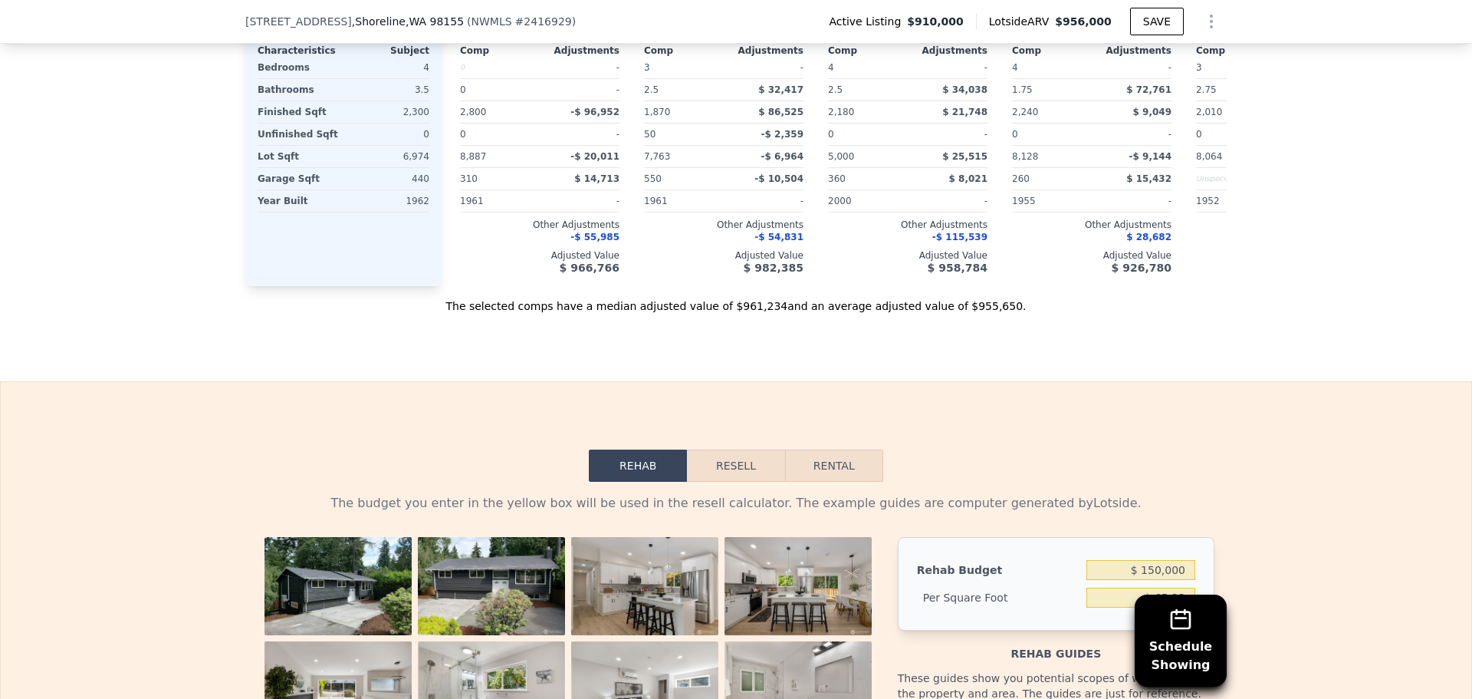
click at [724, 482] on button "Resell" at bounding box center [735, 465] width 97 height 32
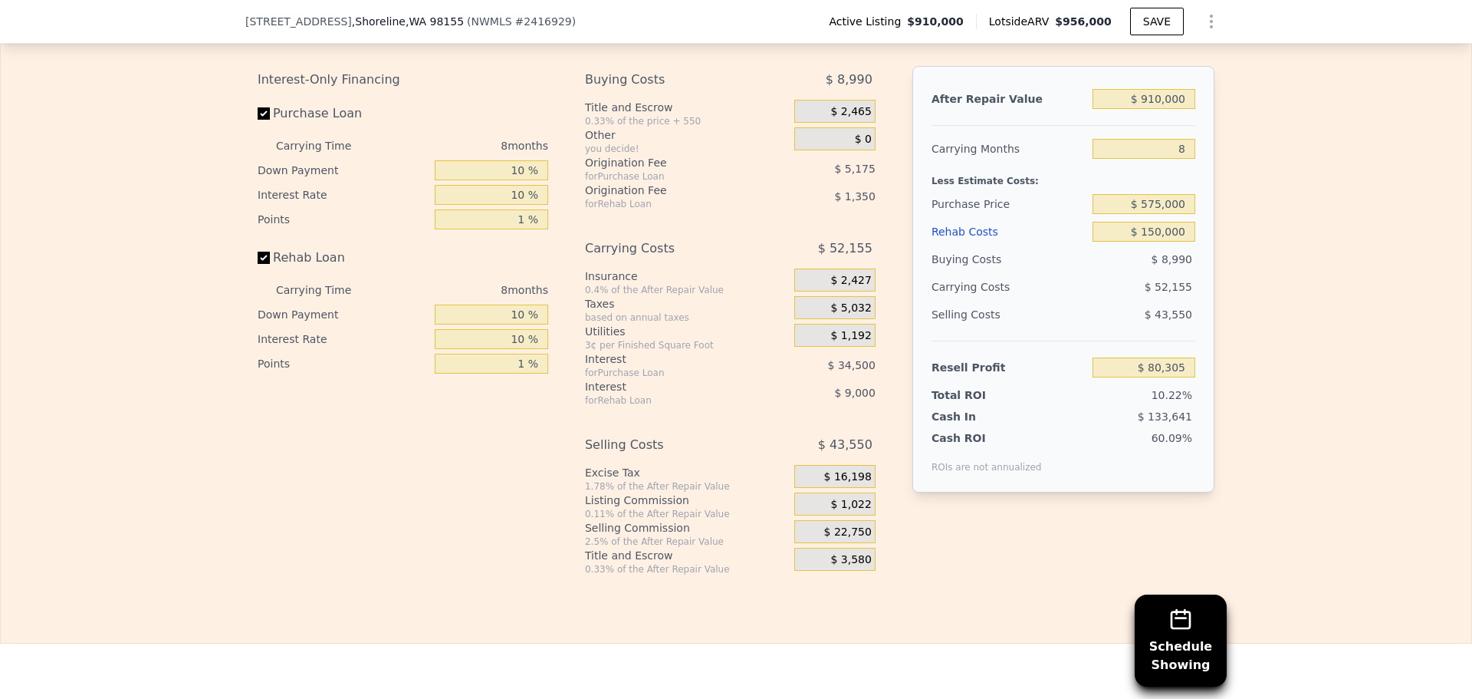
scroll to position [2245, 0]
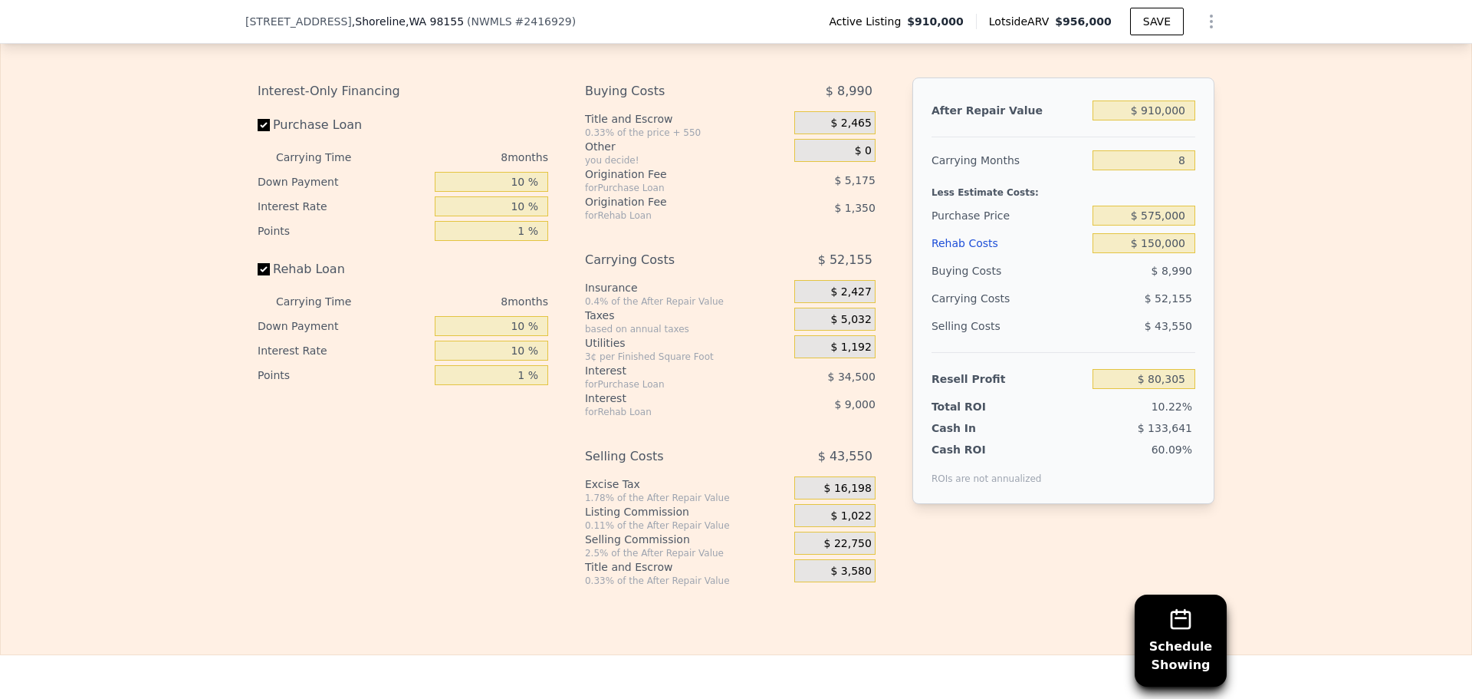
click at [1252, 382] on div "Edit the assumptions in yellow boxes. Input profit to calculate an offer price.…" at bounding box center [736, 301] width 1471 height 571
drag, startPoint x: 1252, startPoint y: 379, endPoint x: 1363, endPoint y: 234, distance: 182.7
click at [1363, 234] on div "Edit the assumptions in yellow boxes. Input profit to calculate an offer price.…" at bounding box center [736, 301] width 1471 height 571
click at [1179, 170] on input "8" at bounding box center [1144, 160] width 103 height 20
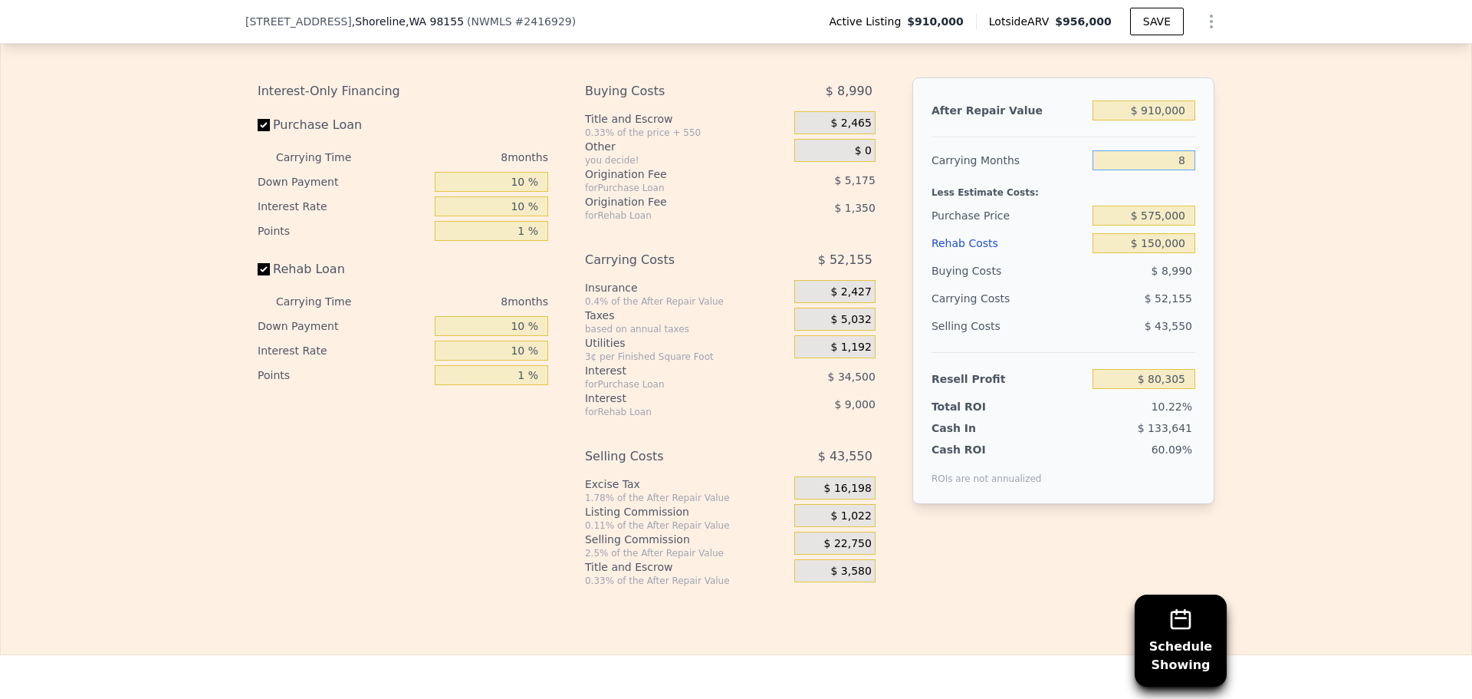
type input "5"
type input "$ 99,863"
click at [1179, 170] on input "5" at bounding box center [1144, 160] width 103 height 20
type input "8"
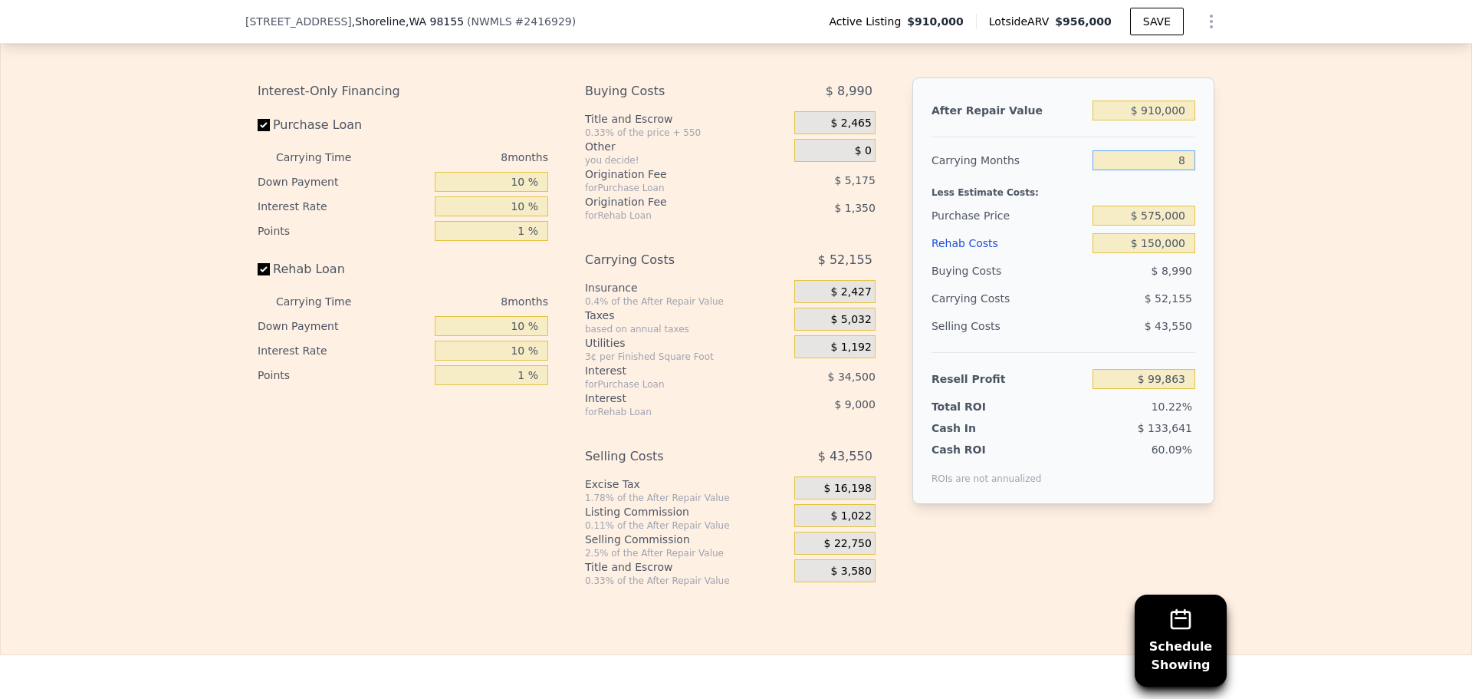
type input "$ 80,305"
click at [1179, 170] on input "8" at bounding box center [1144, 160] width 103 height 20
type input "3"
type input "$ 112,902"
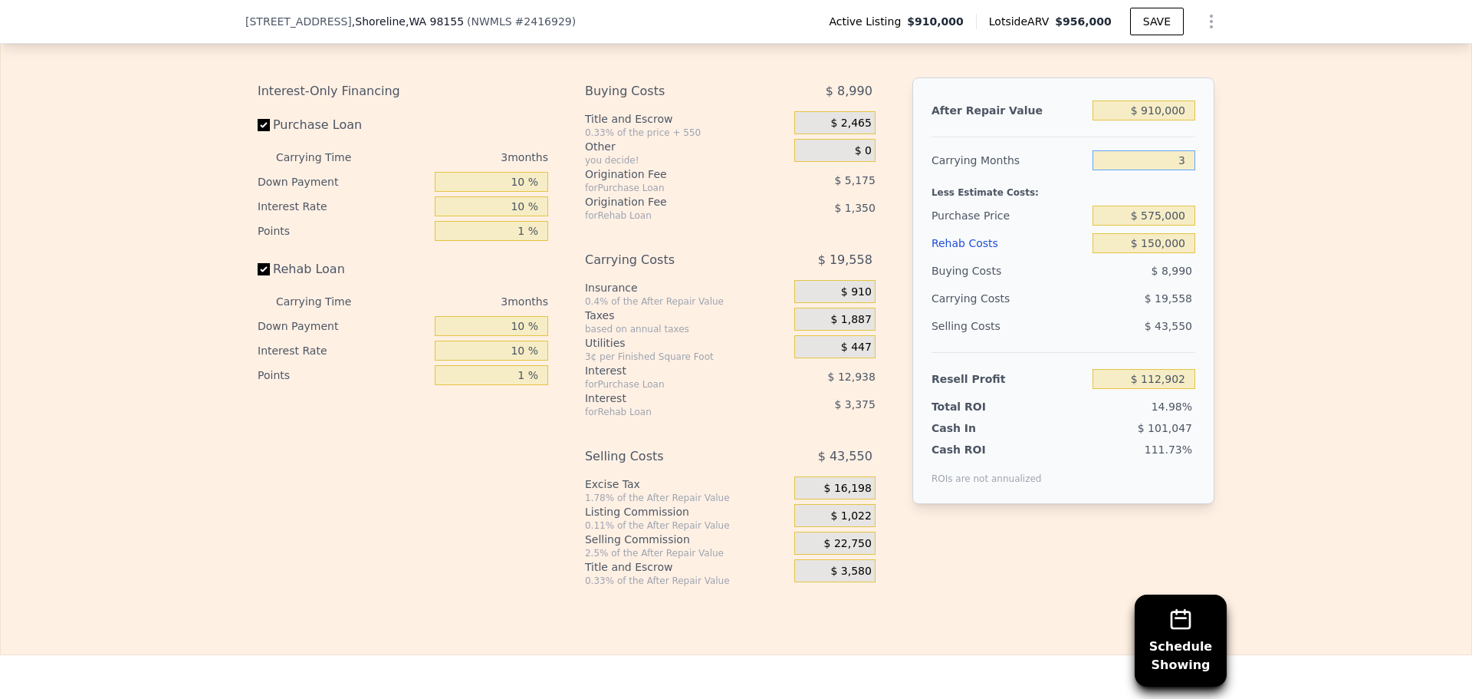
click at [1179, 170] on input "3" at bounding box center [1144, 160] width 103 height 20
type input "8"
type input "$ 80,305"
click at [1274, 265] on div "Edit the assumptions in yellow boxes. Input profit to calculate an offer price.…" at bounding box center [736, 301] width 1471 height 571
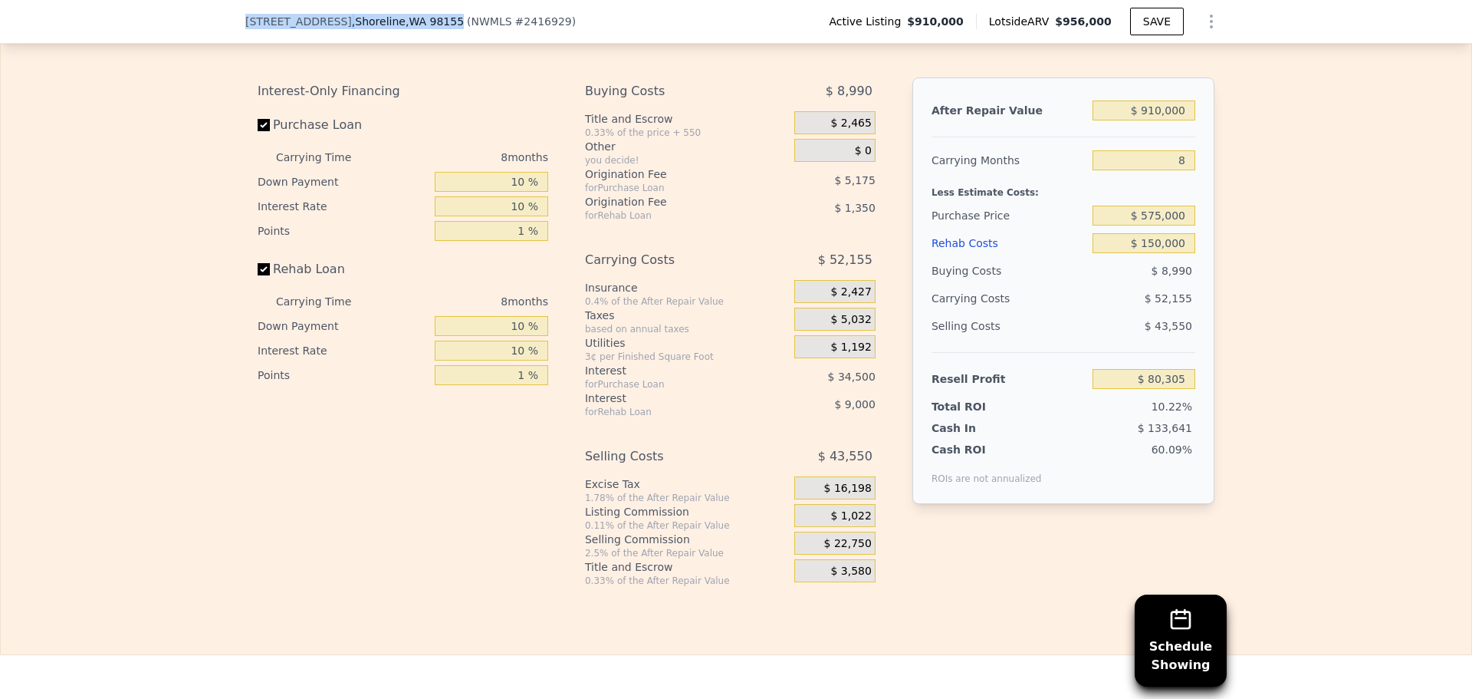
drag, startPoint x: 235, startPoint y: 19, endPoint x: 422, endPoint y: 21, distance: 186.4
click at [422, 21] on div "[STREET_ADDRESS] ( NWMLS # 2416929 ) Active Listing $910,000 Lotside ARV $956,0…" at bounding box center [736, 22] width 1472 height 44
copy div "[STREET_ADDRESS]"
